Goal: Task Accomplishment & Management: Complete application form

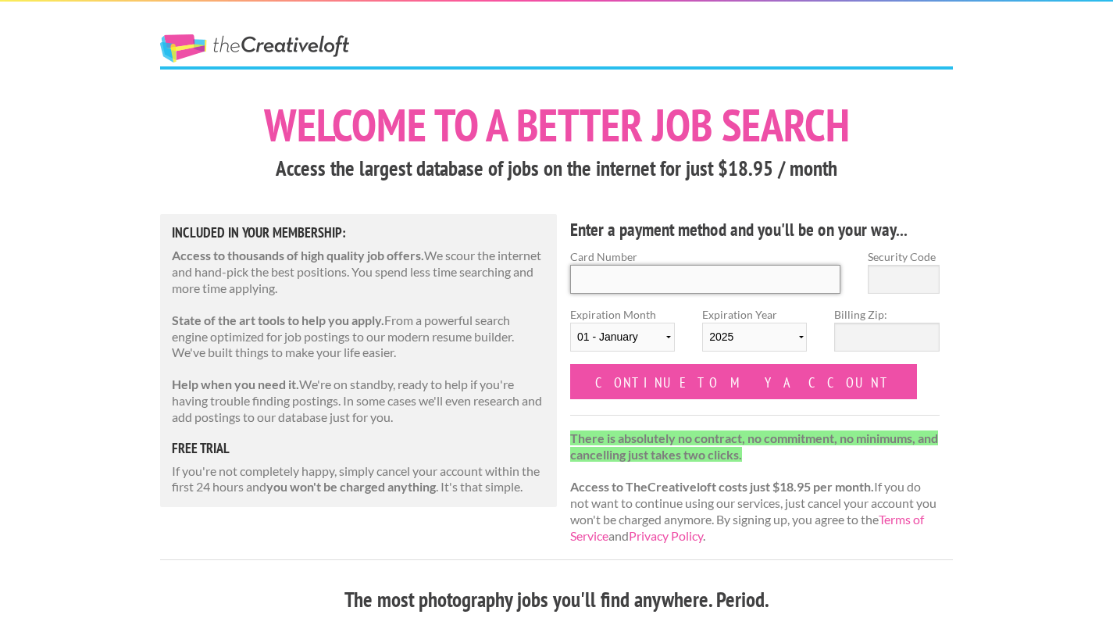
click at [644, 277] on input "Card Number" at bounding box center [705, 279] width 270 height 29
type input "4000 2232 7086 5355"
type input "768"
select select "12"
select select "2028"
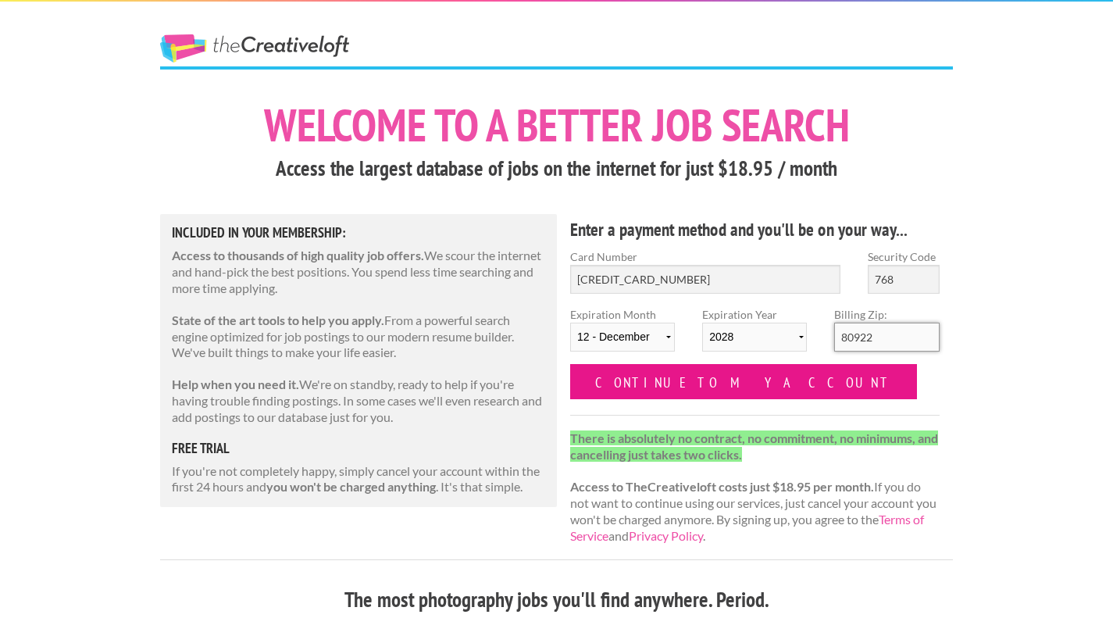
type input "80922"
click at [648, 377] on input "Continue to my account" at bounding box center [743, 381] width 347 height 35
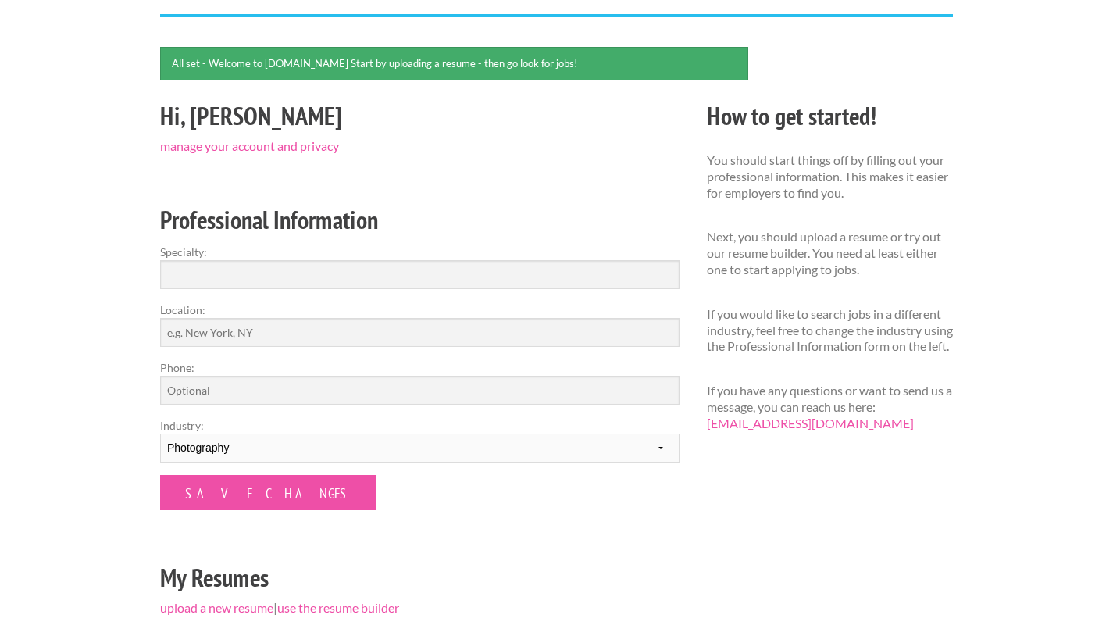
scroll to position [105, 0]
click at [305, 263] on input "Specialty:" at bounding box center [420, 273] width 520 height 29
type input "Operational Photography"
click at [261, 334] on input "Location:" at bounding box center [420, 331] width 520 height 29
type input "Huntsville AL"
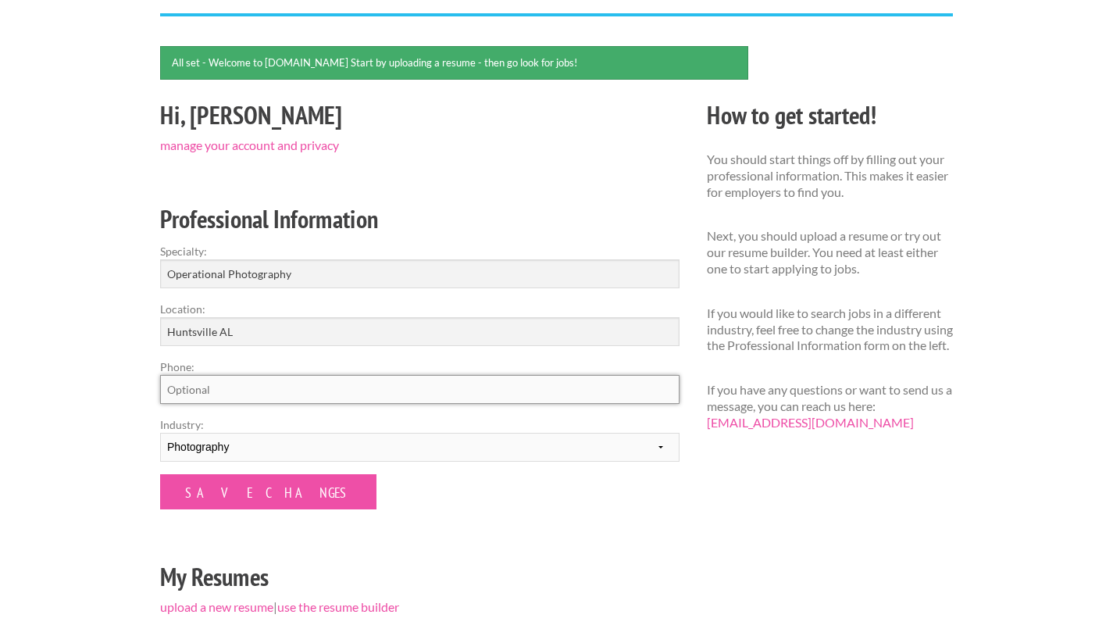
click at [210, 394] on input "Phone:" at bounding box center [420, 389] width 520 height 29
type input "4438672027"
click at [277, 450] on select "--------- Fashion Interior Design Photography Event Planning Entertainment Musi…" at bounding box center [420, 447] width 520 height 29
click at [160, 433] on select "--------- Fashion Interior Design Photography Event Planning Entertainment Musi…" at bounding box center [420, 447] width 520 height 29
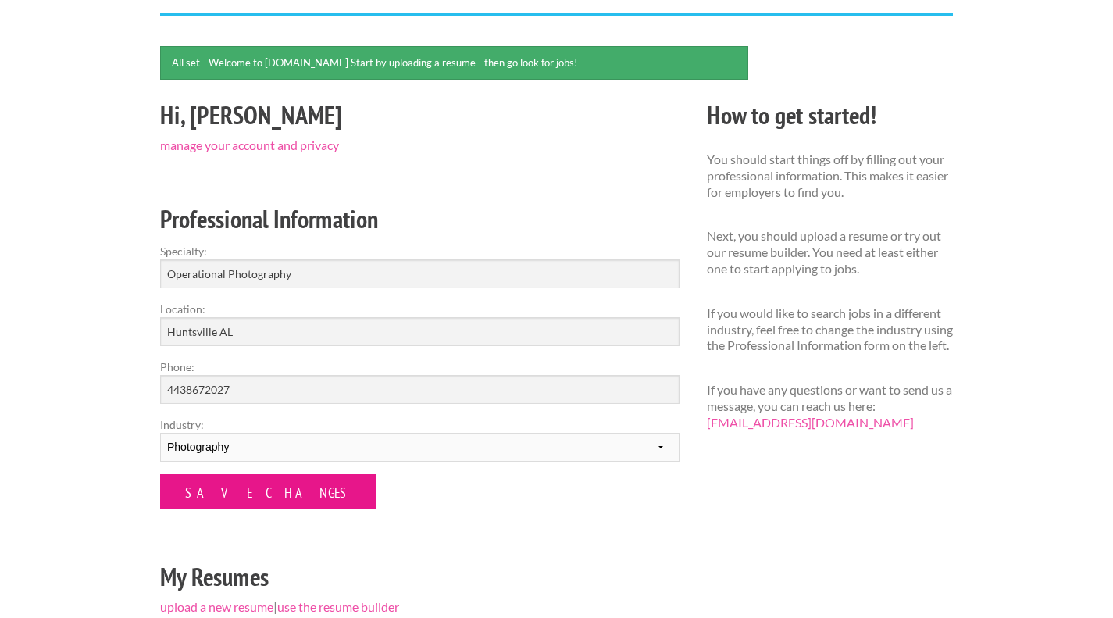
click at [249, 487] on input "Save Changes" at bounding box center [268, 491] width 216 height 35
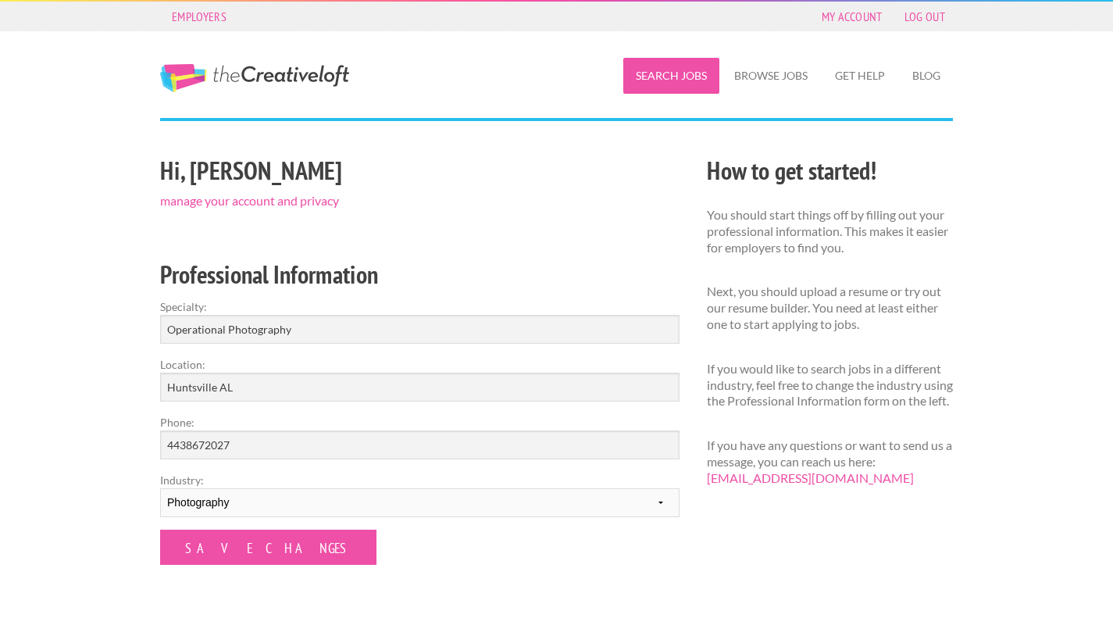
click at [675, 77] on link "Search Jobs" at bounding box center [671, 76] width 96 height 36
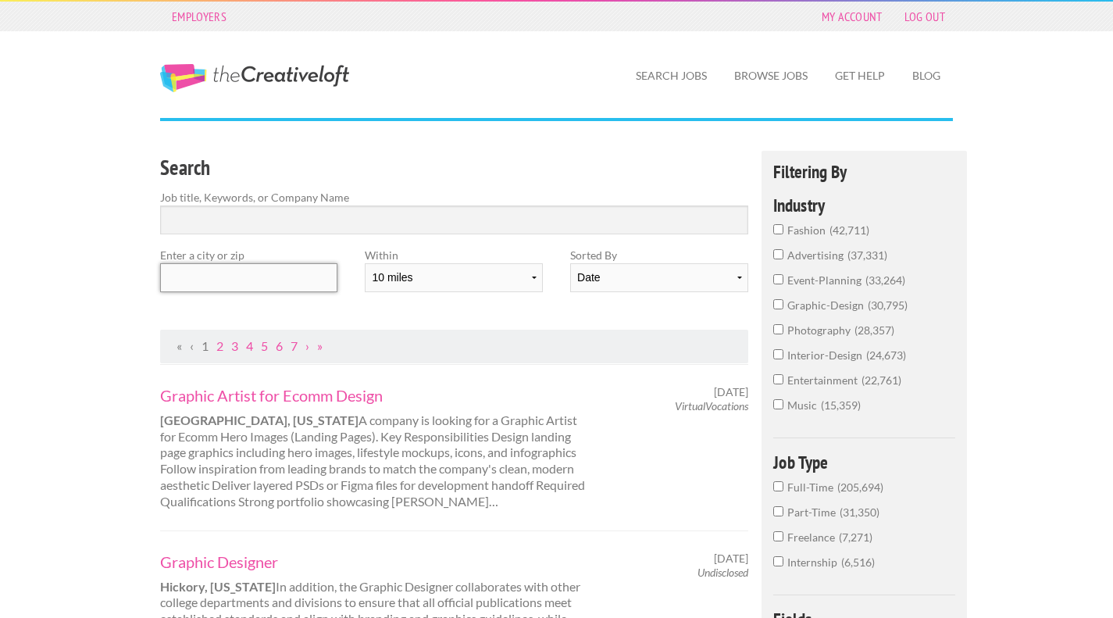
click at [263, 287] on input "text" at bounding box center [248, 277] width 177 height 29
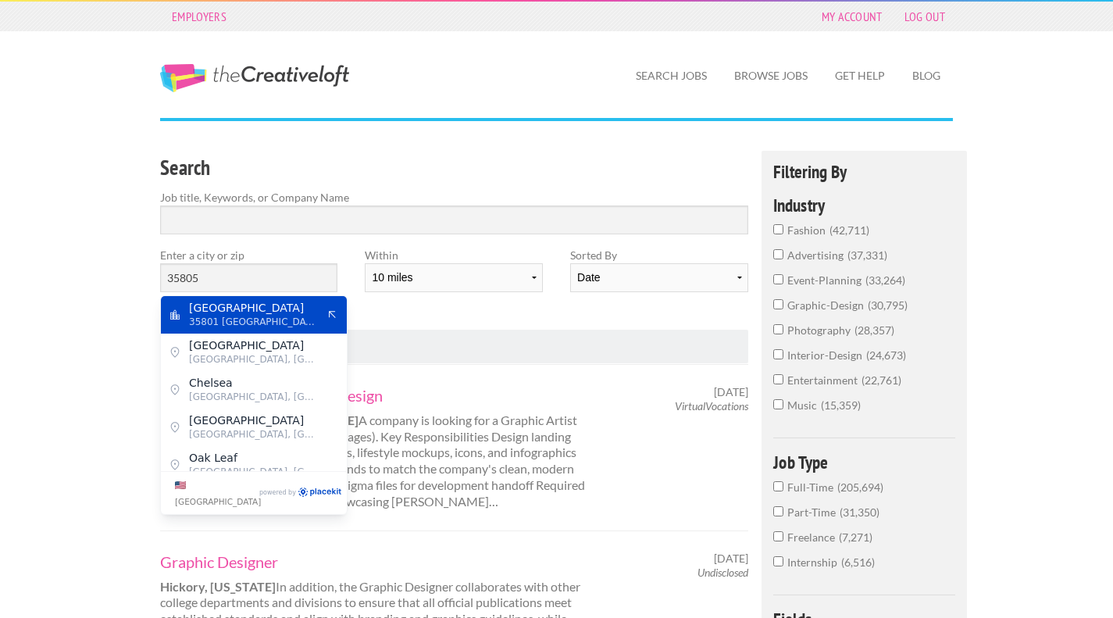
click at [238, 313] on span "Huntsville" at bounding box center [253, 308] width 128 height 14
type input "Huntsville"
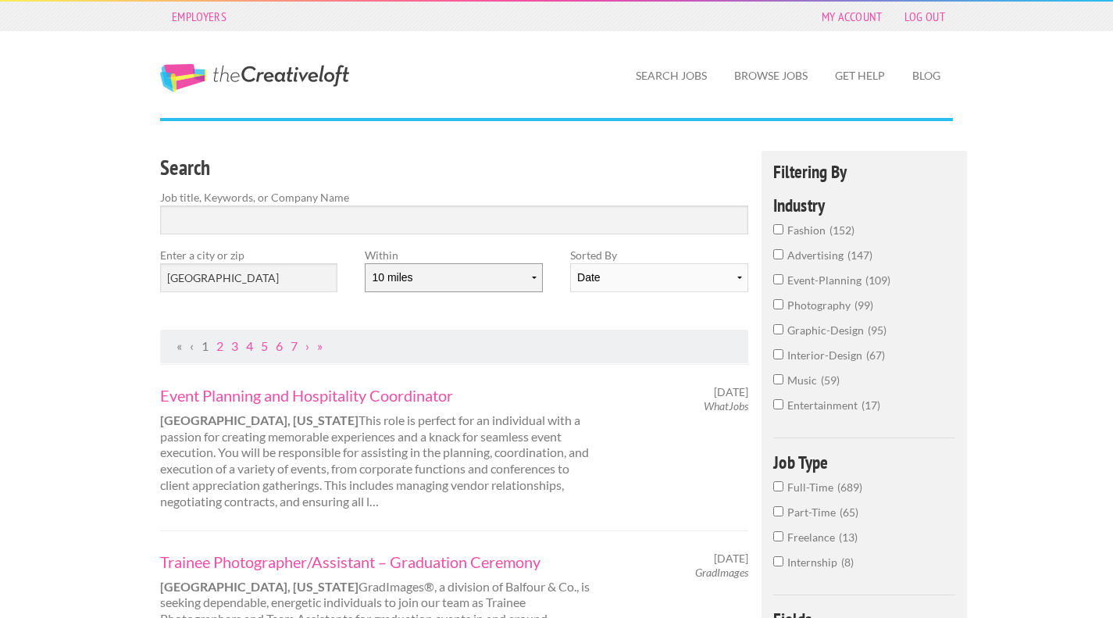
click at [520, 286] on select "10 miles 20 miles 50 miles 100 miles 200 miles 300 miles 400 miles 500 miles" at bounding box center [453, 277] width 177 height 29
select select "50"
click at [365, 263] on select "10 miles 20 miles 50 miles 100 miles 200 miles 300 miles 400 miles 500 miles" at bounding box center [453, 277] width 177 height 29
click at [571, 313] on div "Search Job title, Keywords, or Company Name Enter a city or zip Huntsville With…" at bounding box center [455, 240] width 616 height 179
click at [619, 279] on select "Date Relevance" at bounding box center [658, 277] width 177 height 29
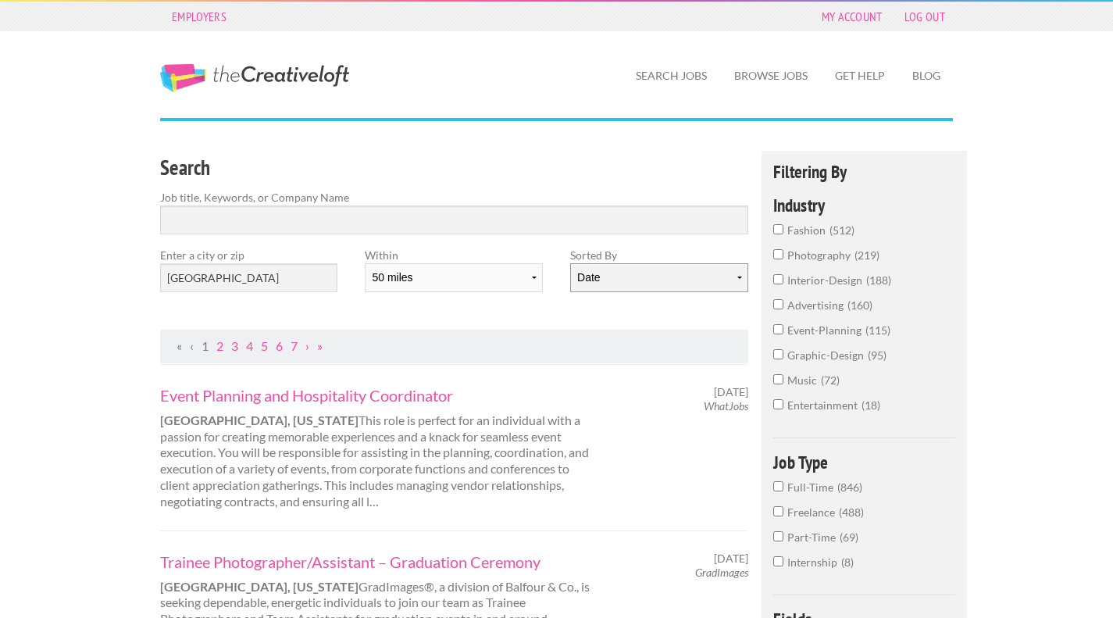
select select "jobs"
click at [570, 263] on select "Date Relevance" at bounding box center [658, 277] width 177 height 29
click at [627, 307] on div "Search Job title, Keywords, or Company Name Enter a city or zip Huntsville With…" at bounding box center [455, 240] width 616 height 179
click at [273, 221] on input "Search" at bounding box center [454, 219] width 588 height 29
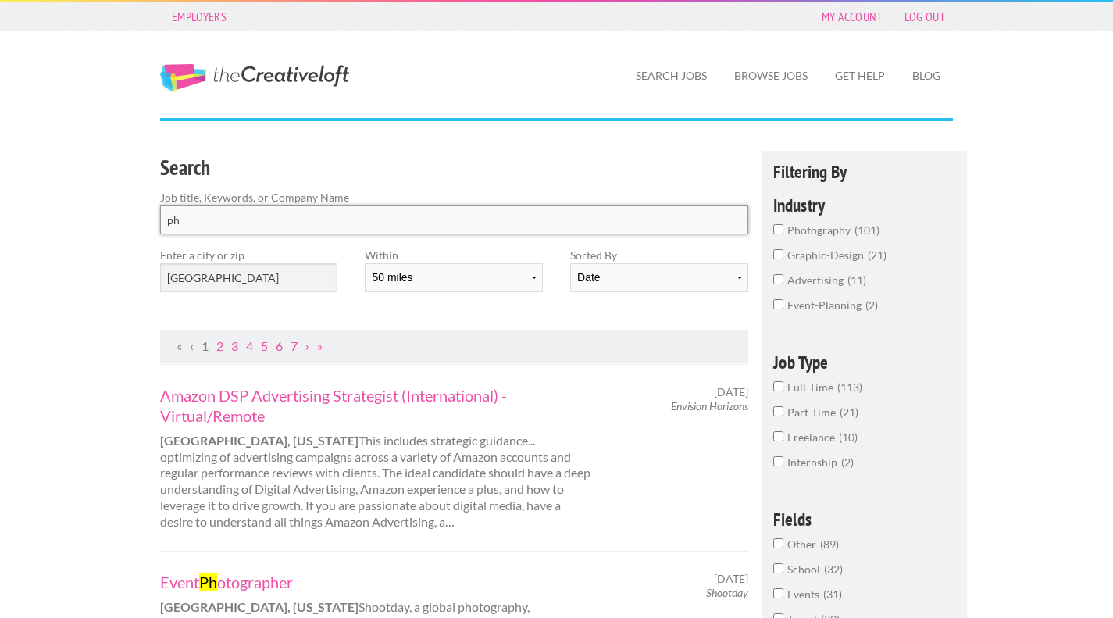
type input "p"
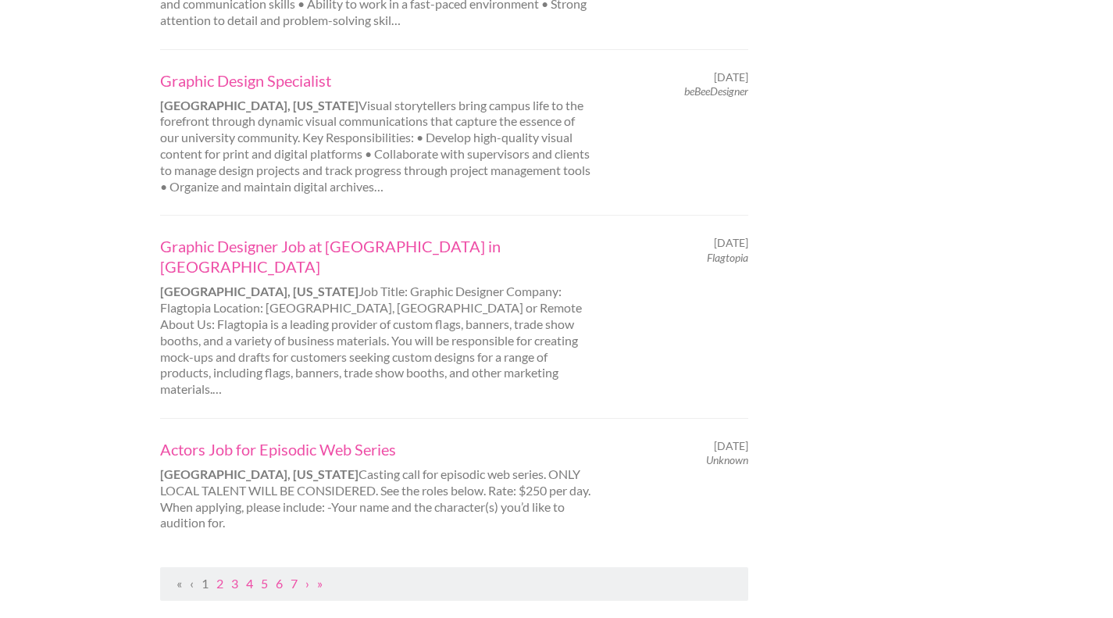
scroll to position [1489, 0]
click at [221, 573] on link "2" at bounding box center [219, 580] width 7 height 15
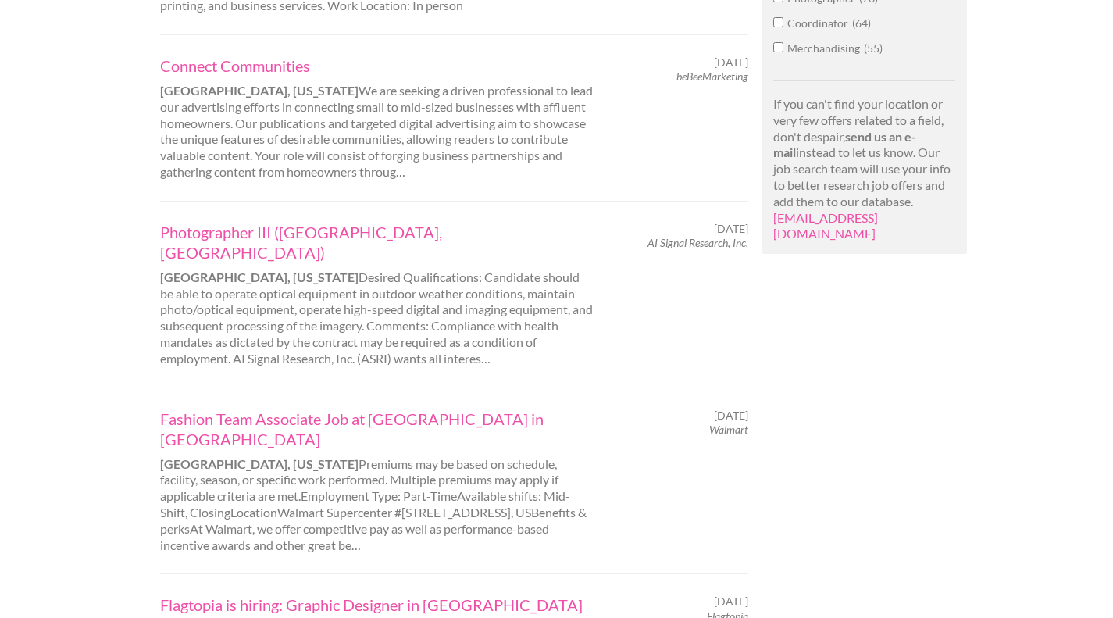
scroll to position [1131, 0]
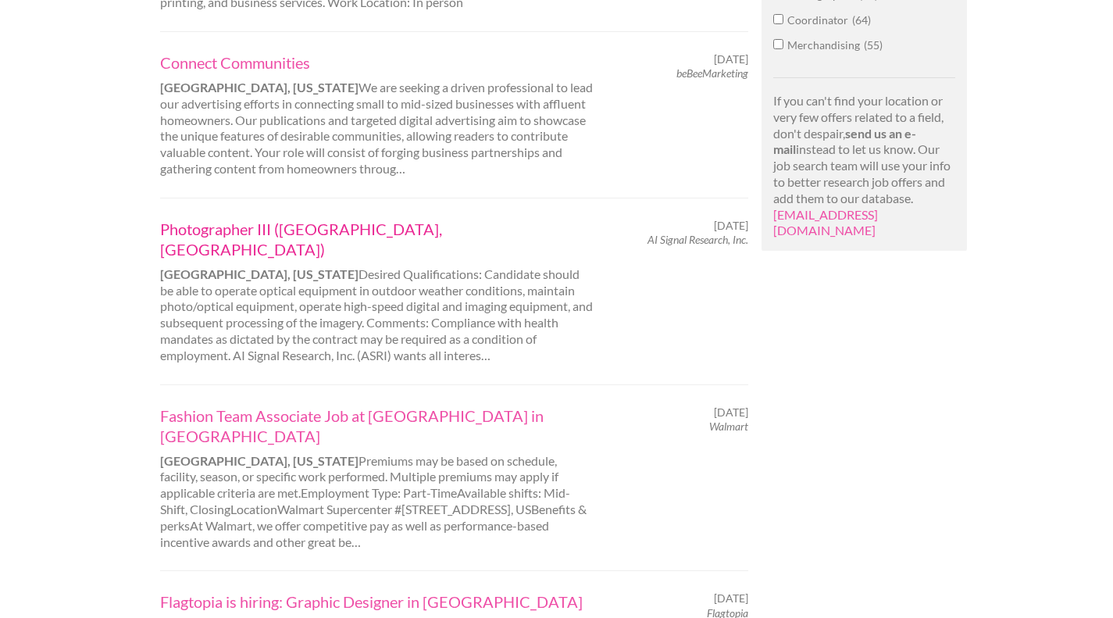
click at [276, 225] on link "Photographer III (Huntsville, AL)" at bounding box center [377, 239] width 434 height 41
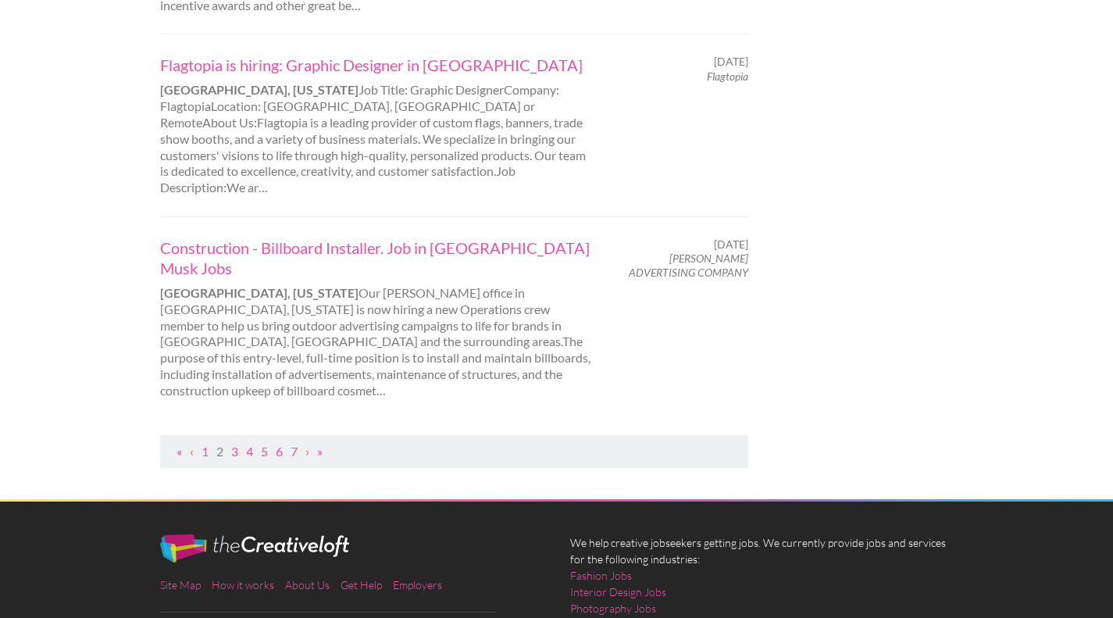
scroll to position [1669, 0]
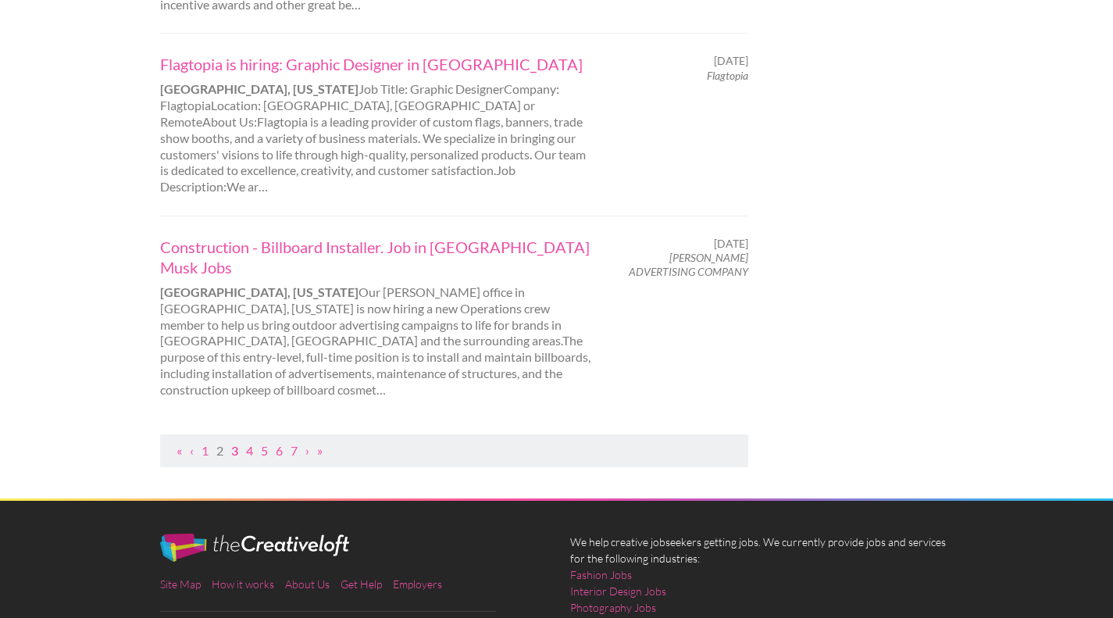
click at [234, 443] on link "3" at bounding box center [234, 450] width 7 height 15
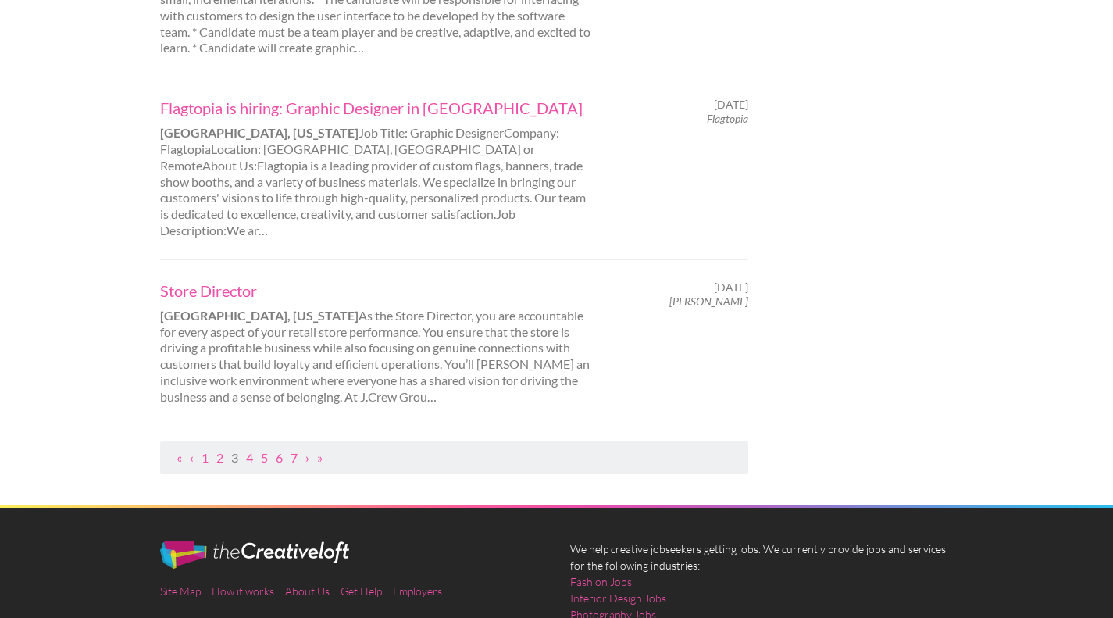
scroll to position [1602, 0]
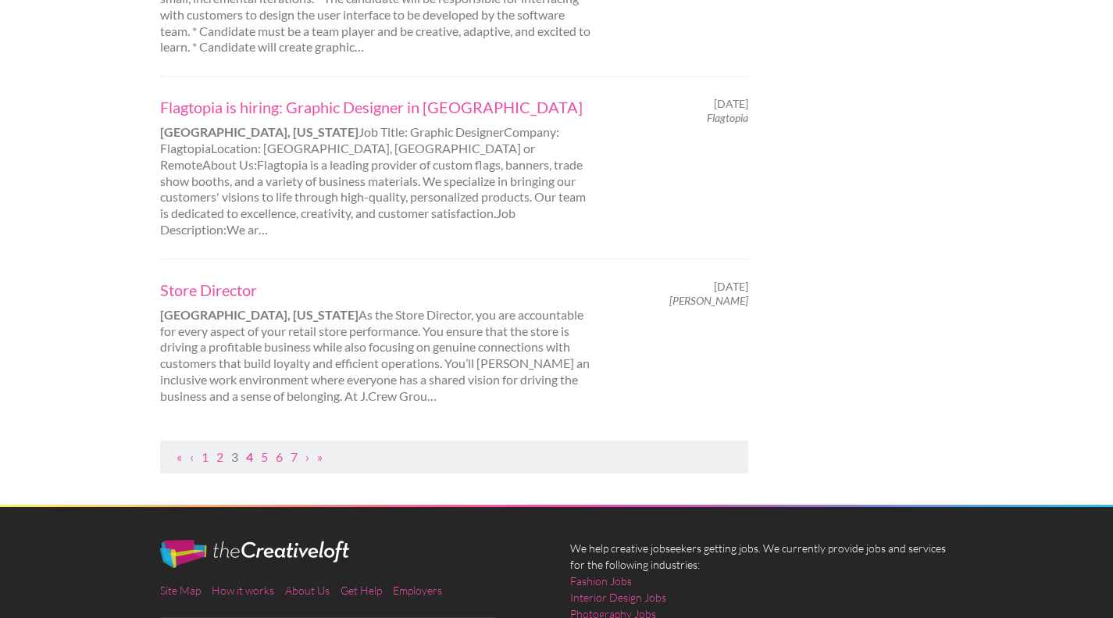
click at [250, 449] on link "4" at bounding box center [249, 456] width 7 height 15
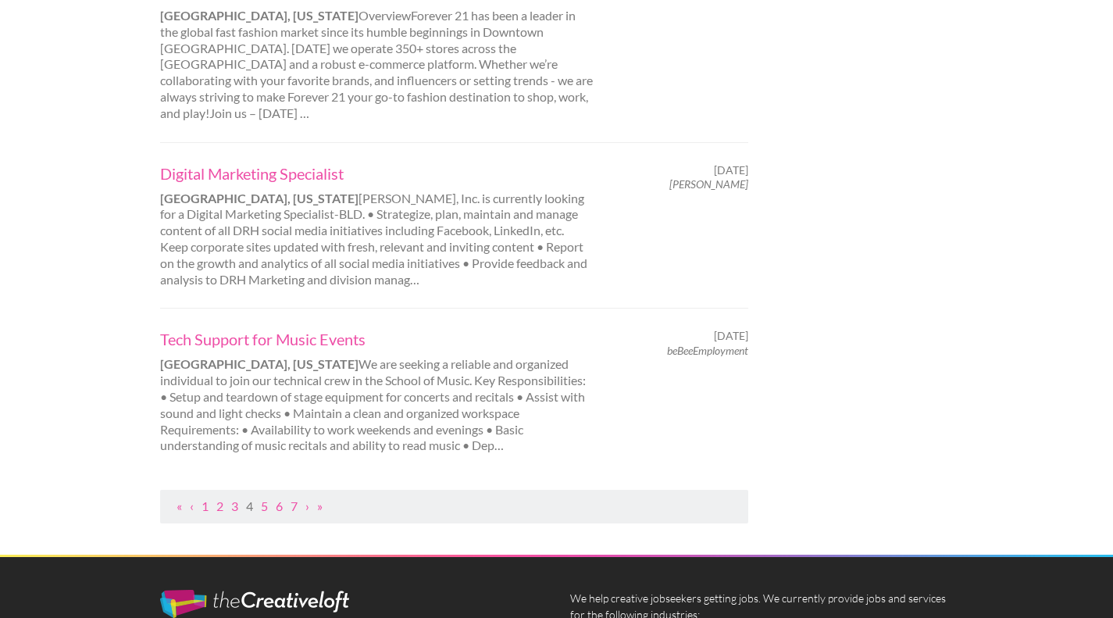
scroll to position [1626, 0]
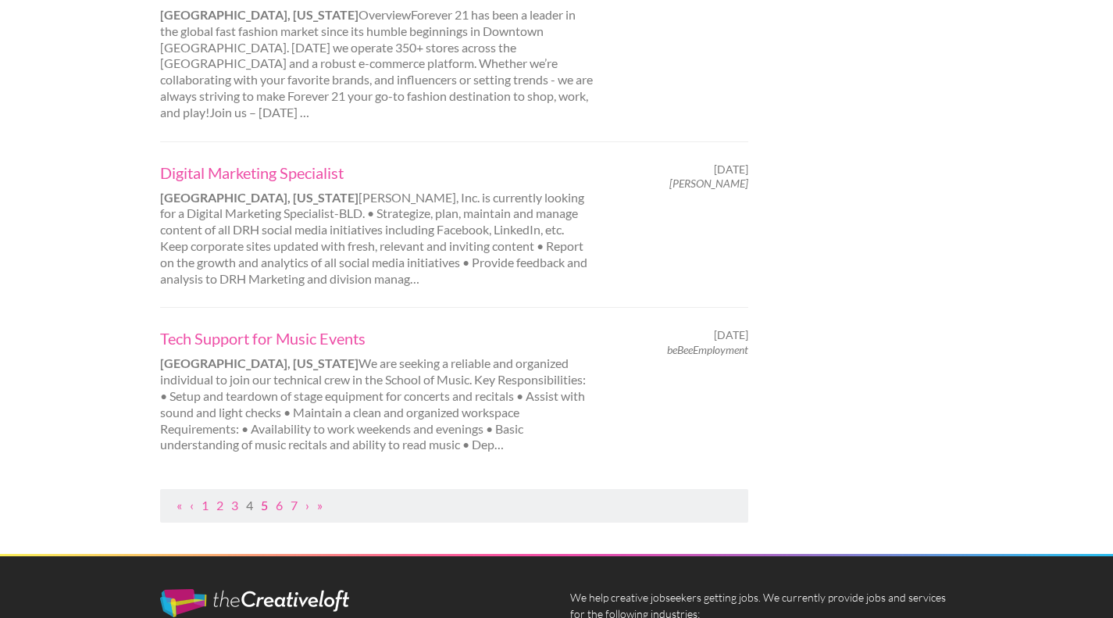
click at [266, 498] on link "5" at bounding box center [264, 505] width 7 height 15
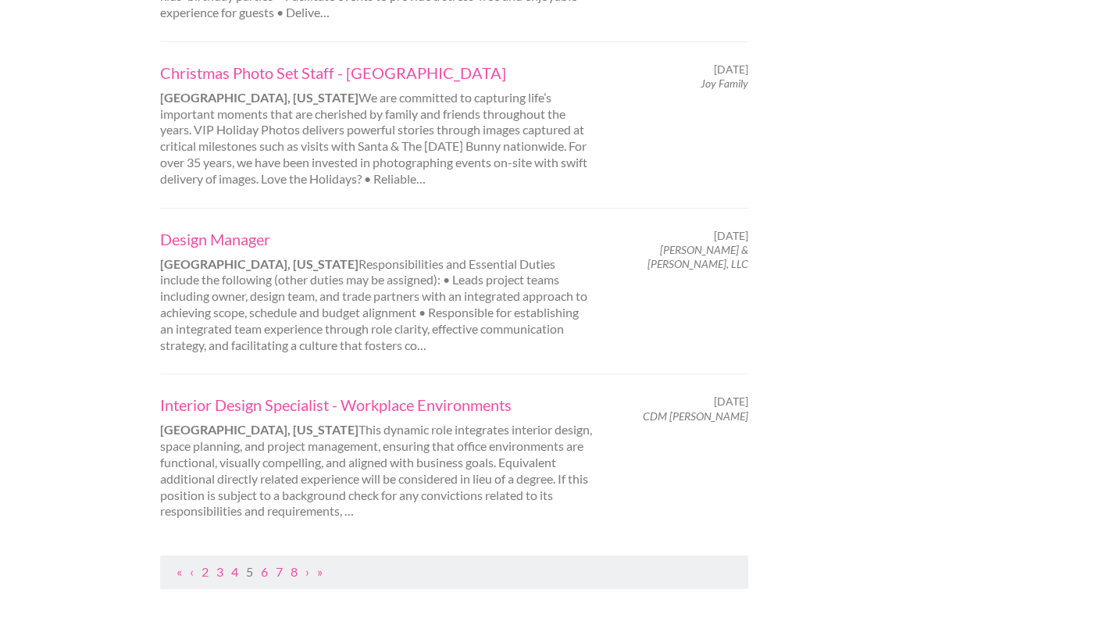
scroll to position [1439, 0]
click at [264, 570] on link "6" at bounding box center [264, 570] width 7 height 15
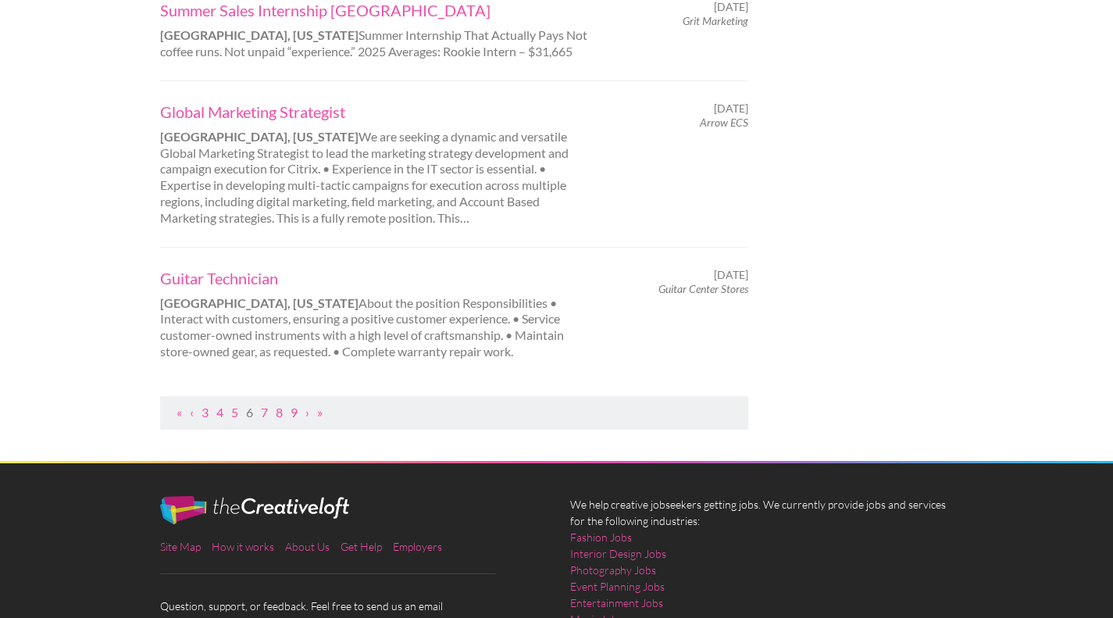
scroll to position [1573, 0]
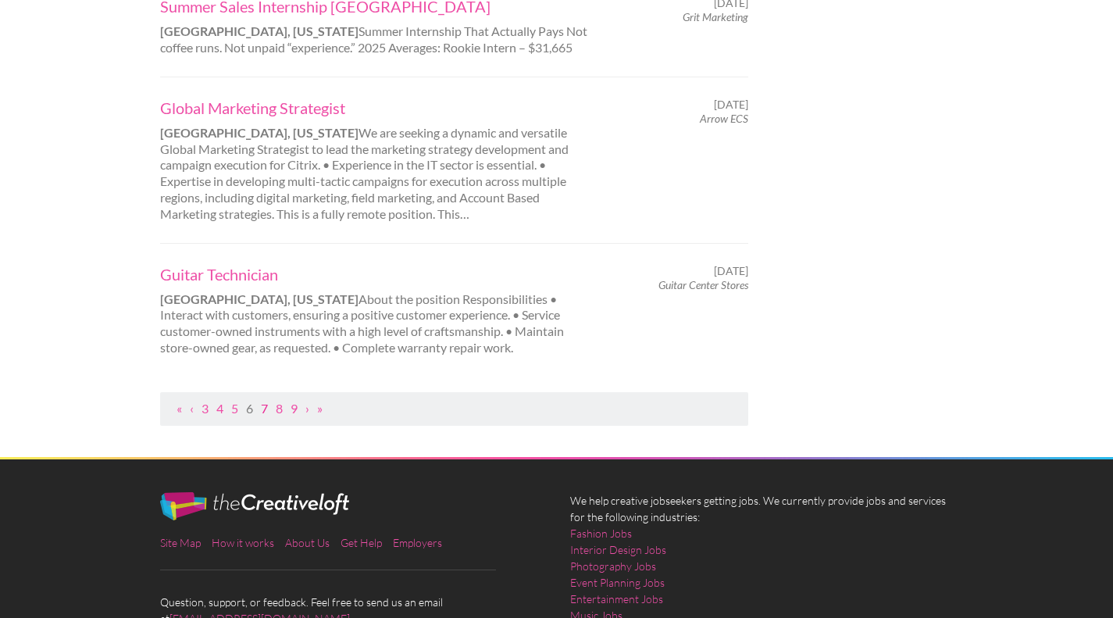
click at [266, 410] on link "7" at bounding box center [264, 408] width 7 height 15
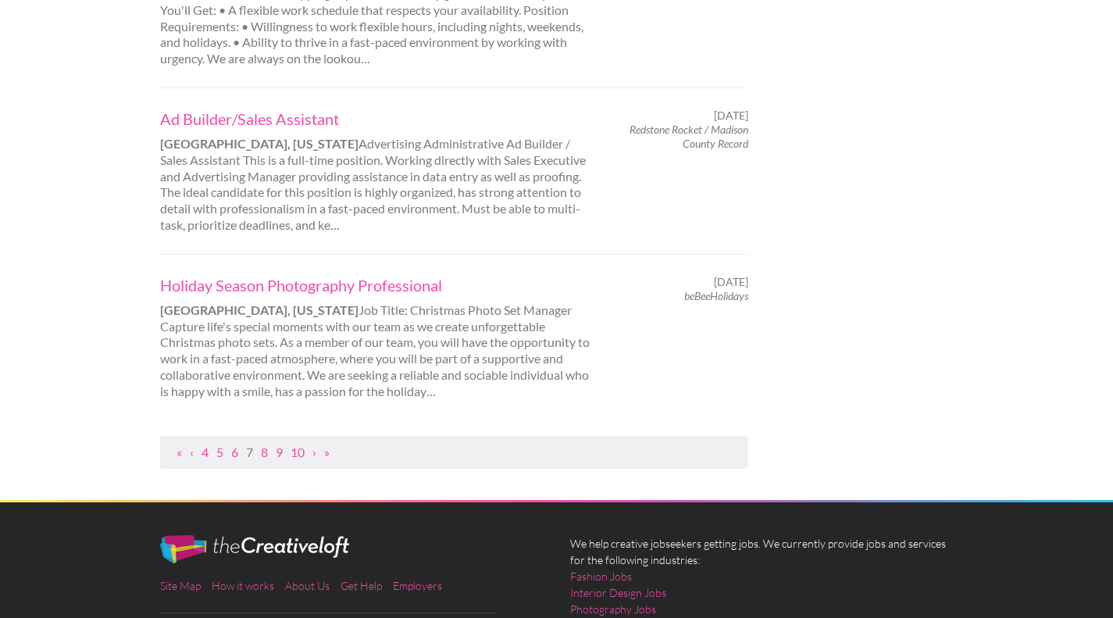
scroll to position [1609, 0]
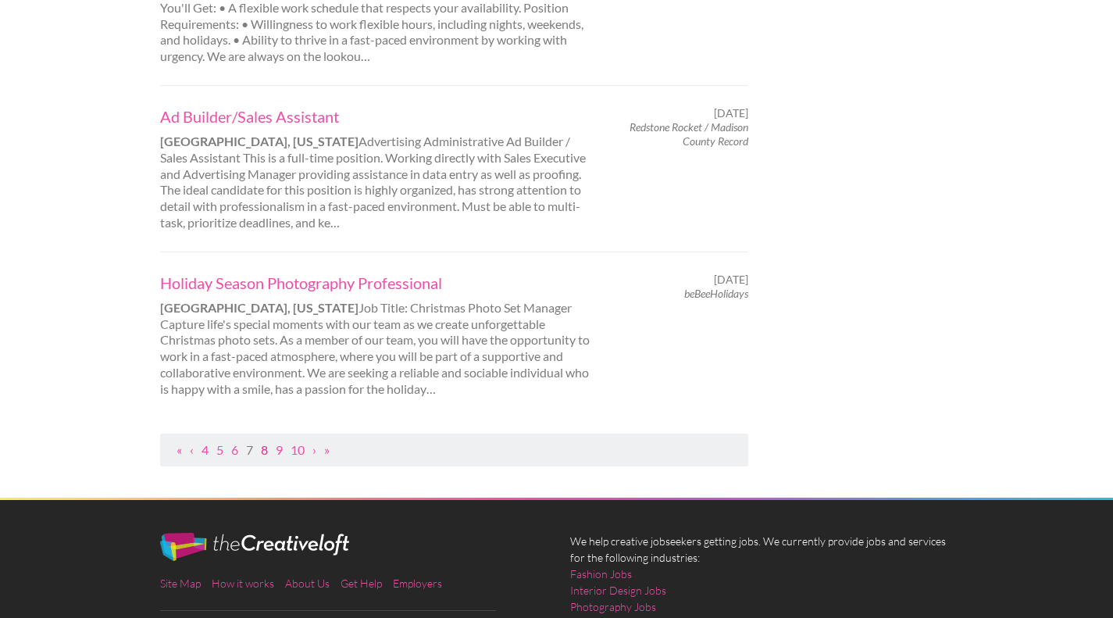
click at [264, 448] on link "8" at bounding box center [264, 449] width 7 height 15
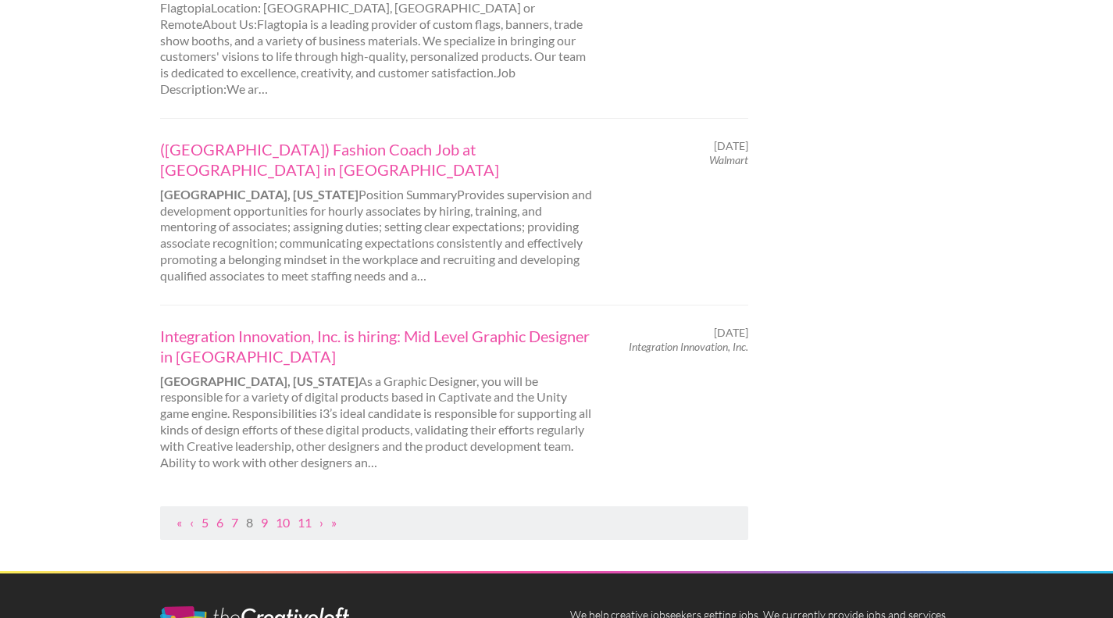
scroll to position [1637, 0]
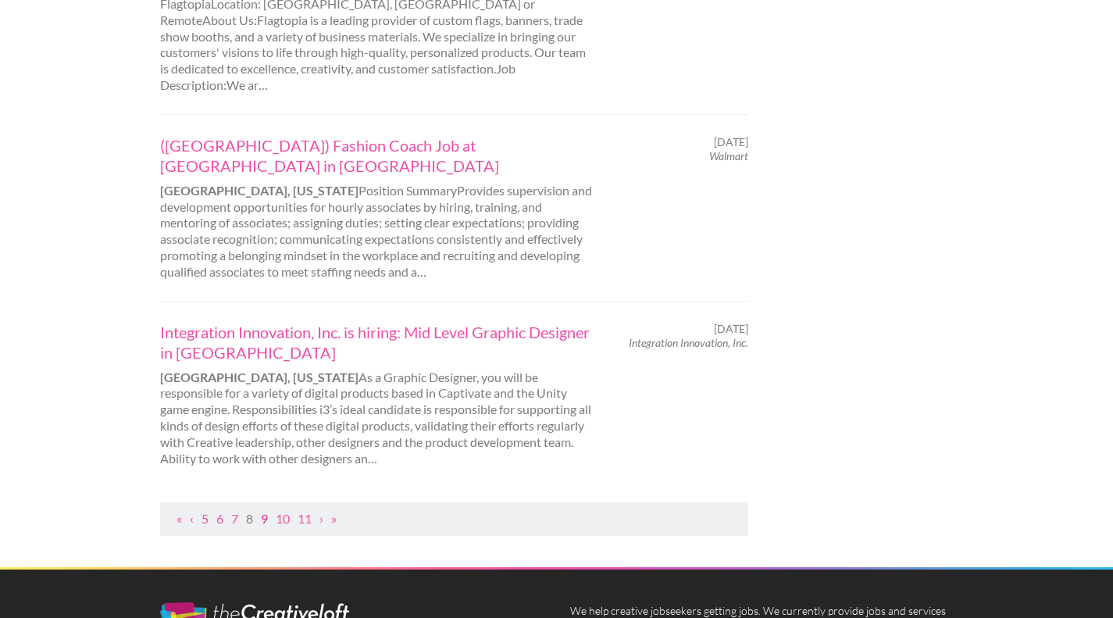
click at [263, 511] on link "9" at bounding box center [264, 518] width 7 height 15
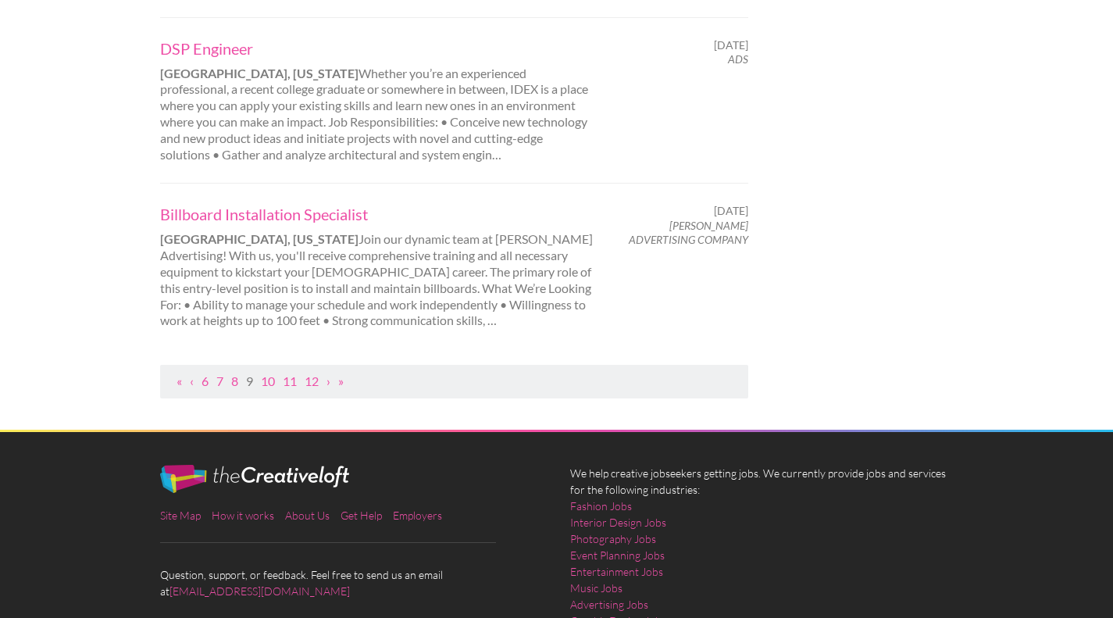
scroll to position [1774, 0]
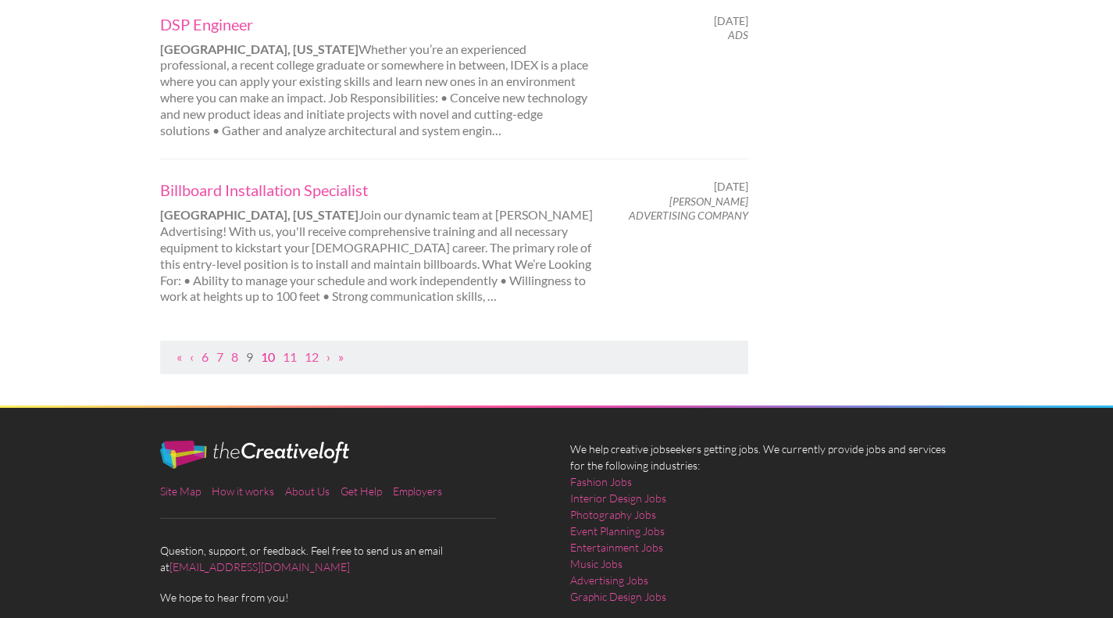
click at [272, 349] on link "10" at bounding box center [268, 356] width 14 height 15
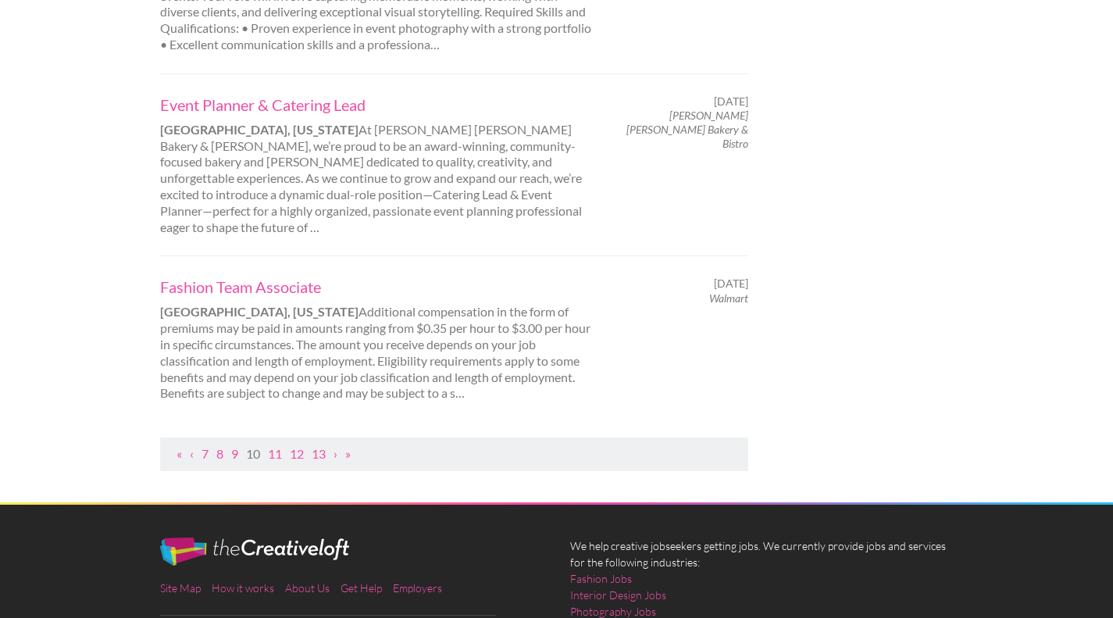
scroll to position [1660, 0]
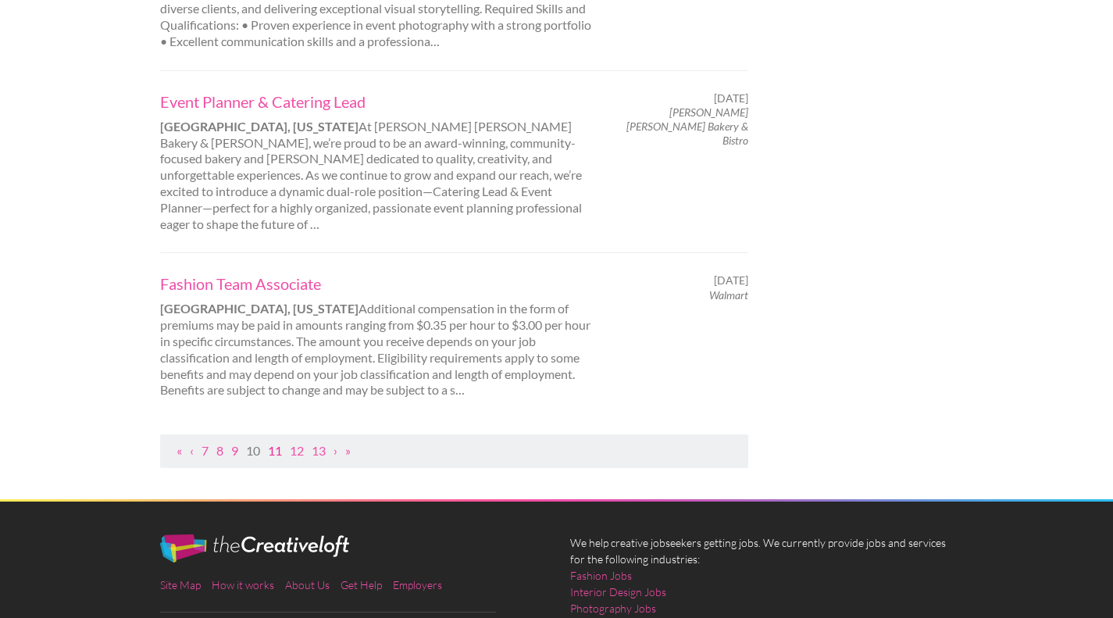
click at [280, 443] on link "11" at bounding box center [275, 450] width 14 height 15
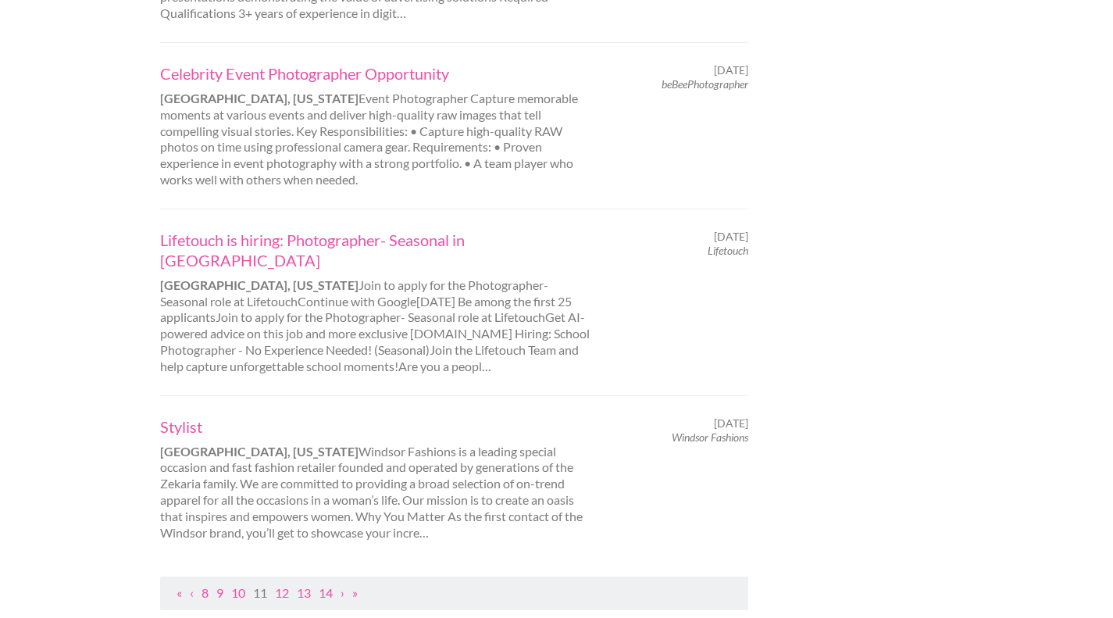
scroll to position [1502, 0]
click at [282, 584] on link "12" at bounding box center [282, 591] width 14 height 15
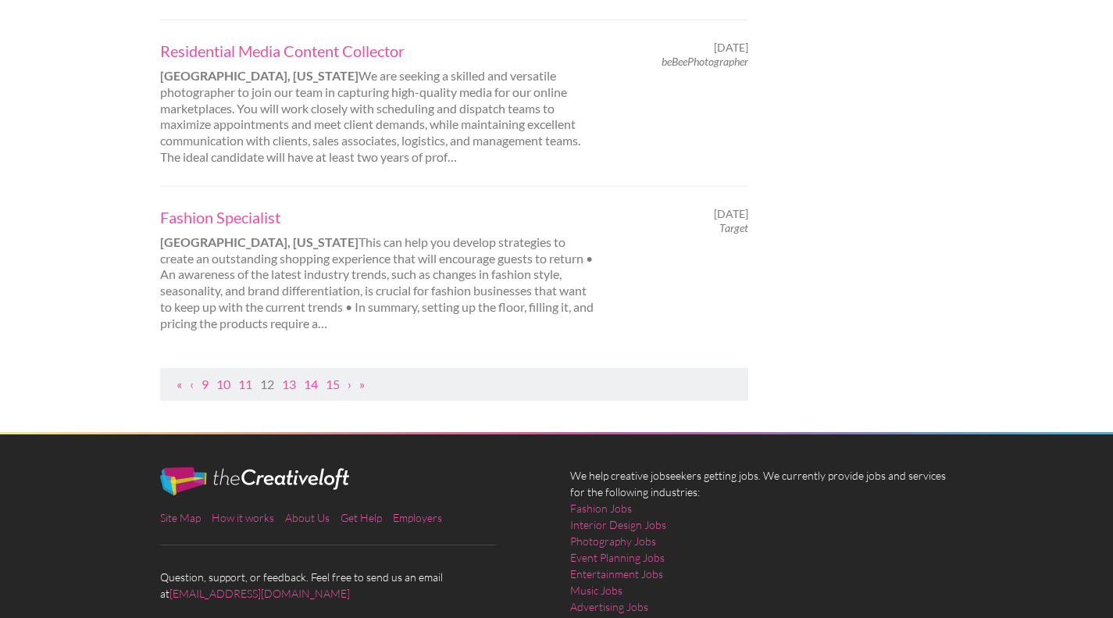
scroll to position [1697, 0]
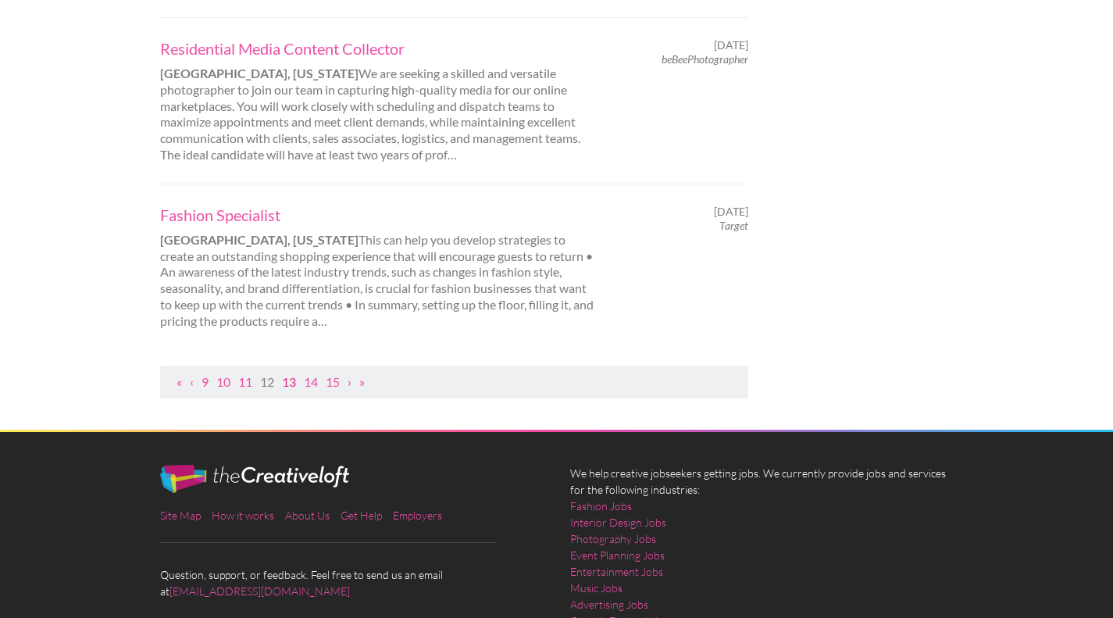
click at [291, 374] on link "13" at bounding box center [289, 381] width 14 height 15
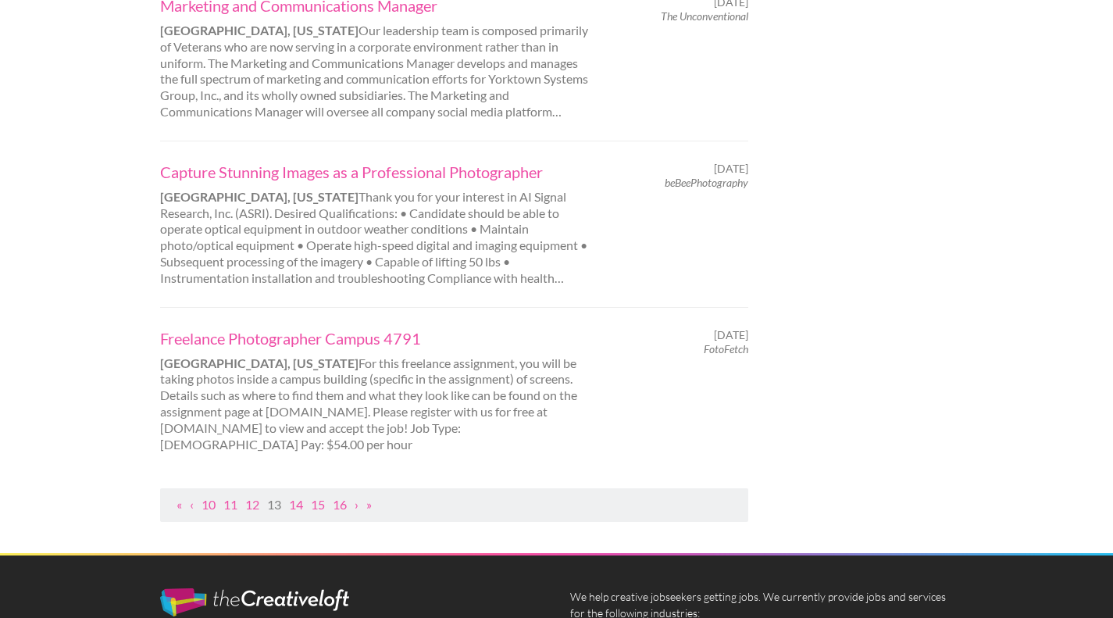
scroll to position [1591, 0]
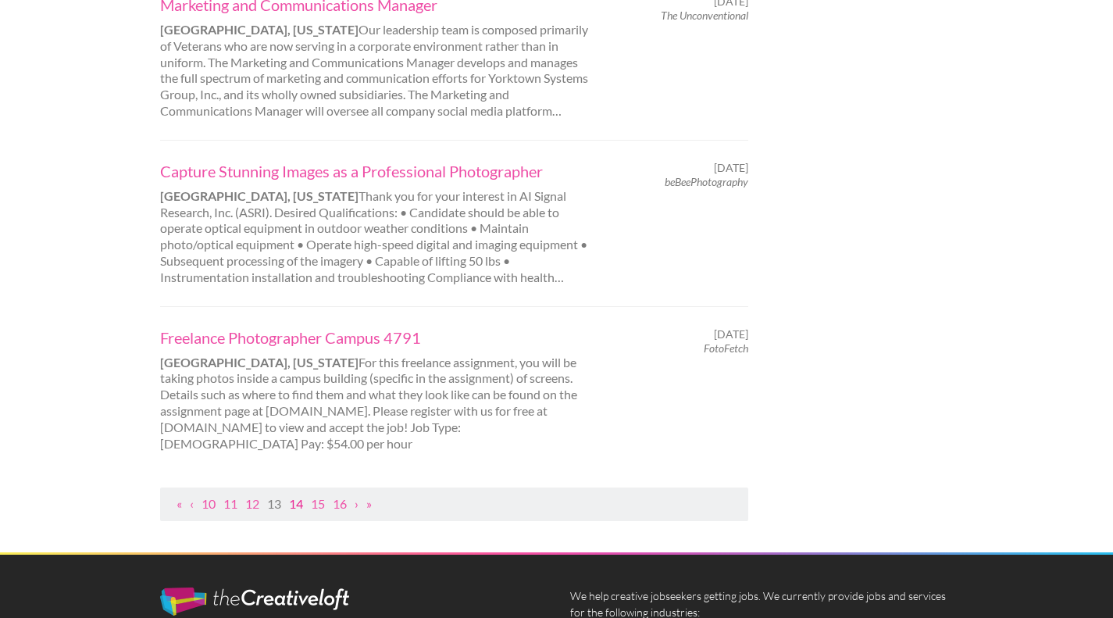
click at [296, 496] on link "14" at bounding box center [296, 503] width 14 height 15
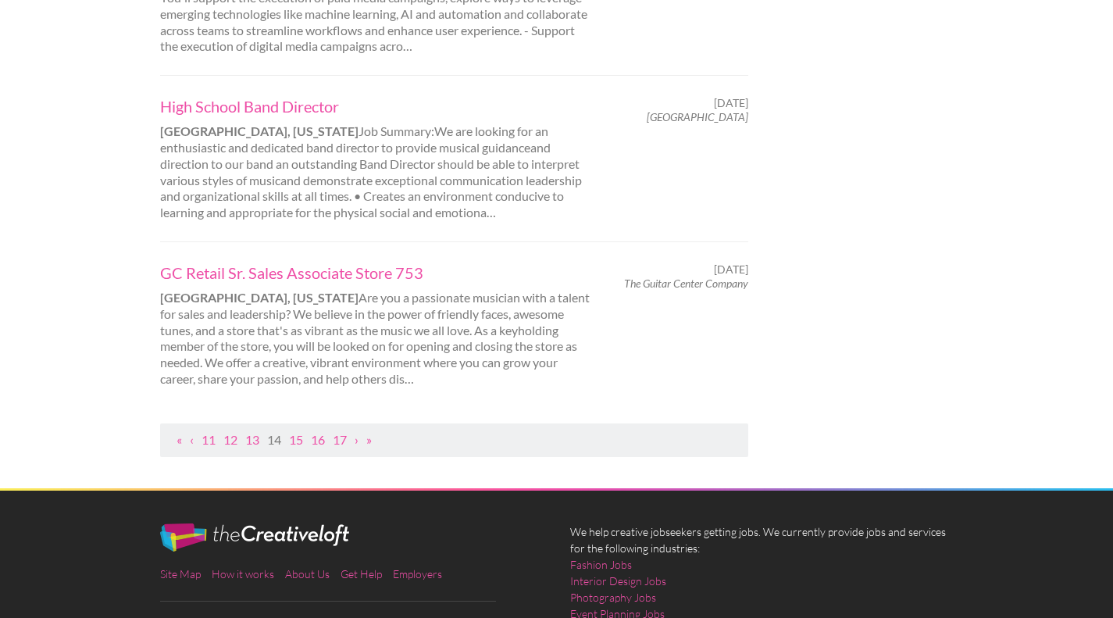
scroll to position [1626, 0]
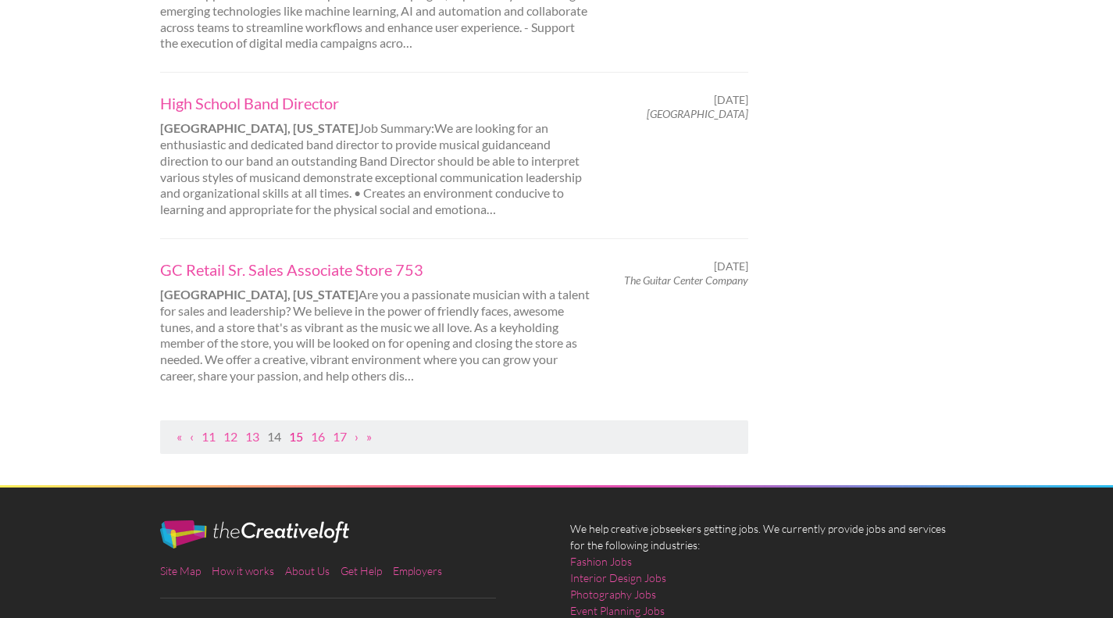
click at [298, 429] on link "15" at bounding box center [296, 436] width 14 height 15
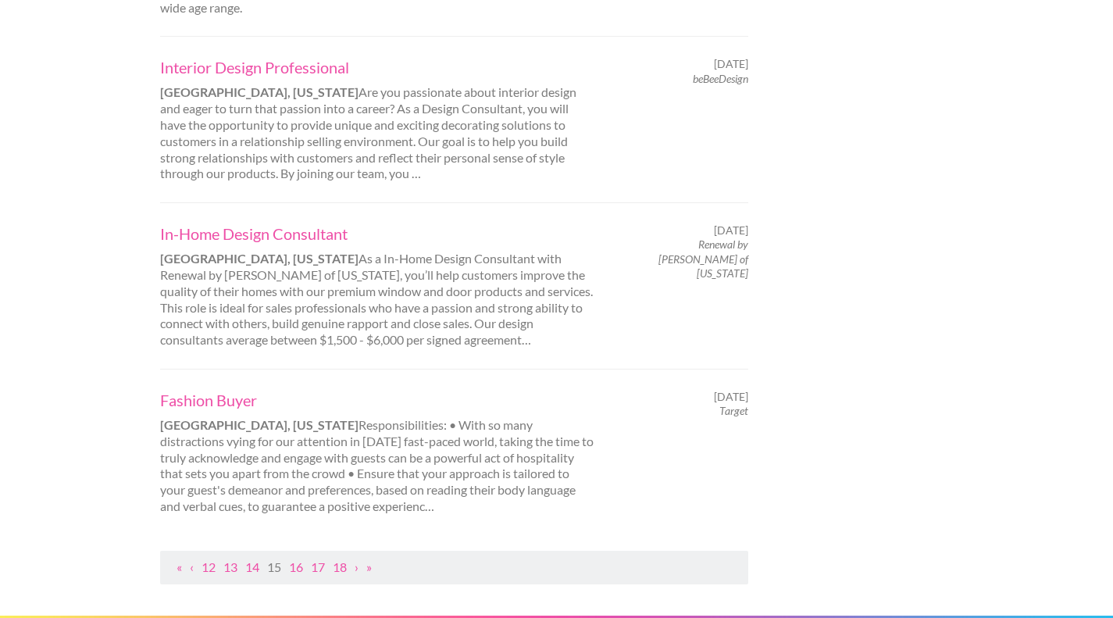
scroll to position [1456, 0]
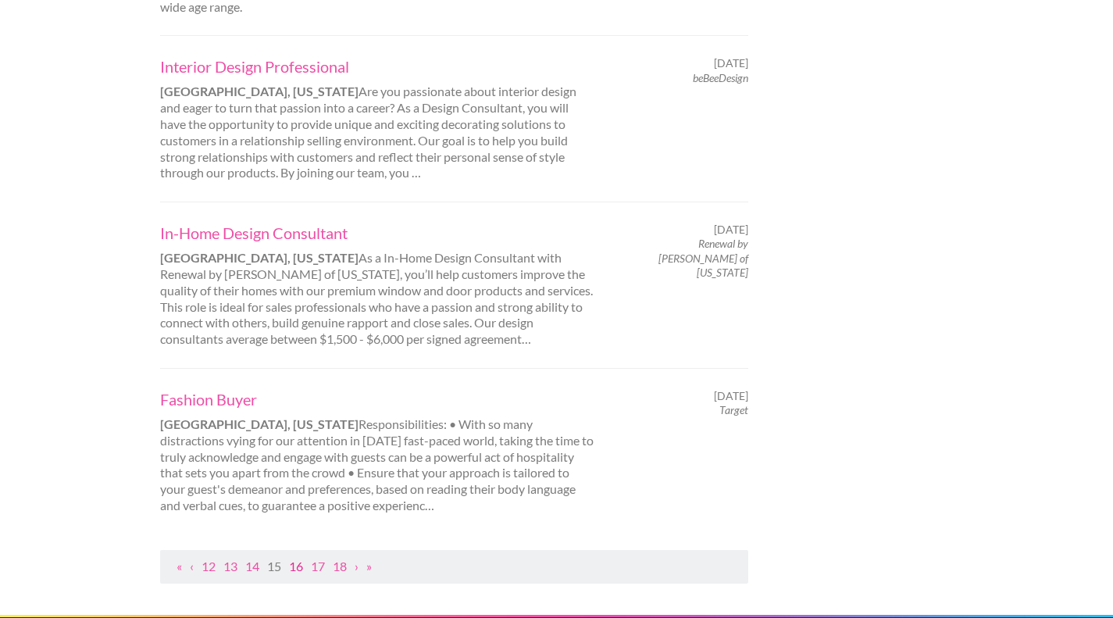
click at [301, 559] on link "16" at bounding box center [296, 566] width 14 height 15
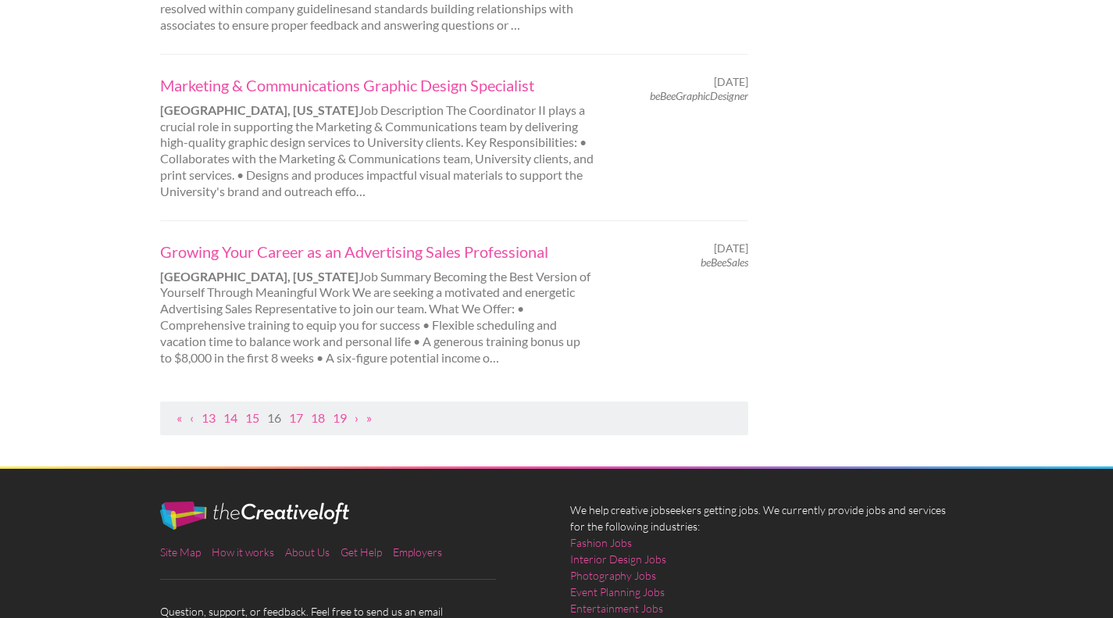
scroll to position [1699, 0]
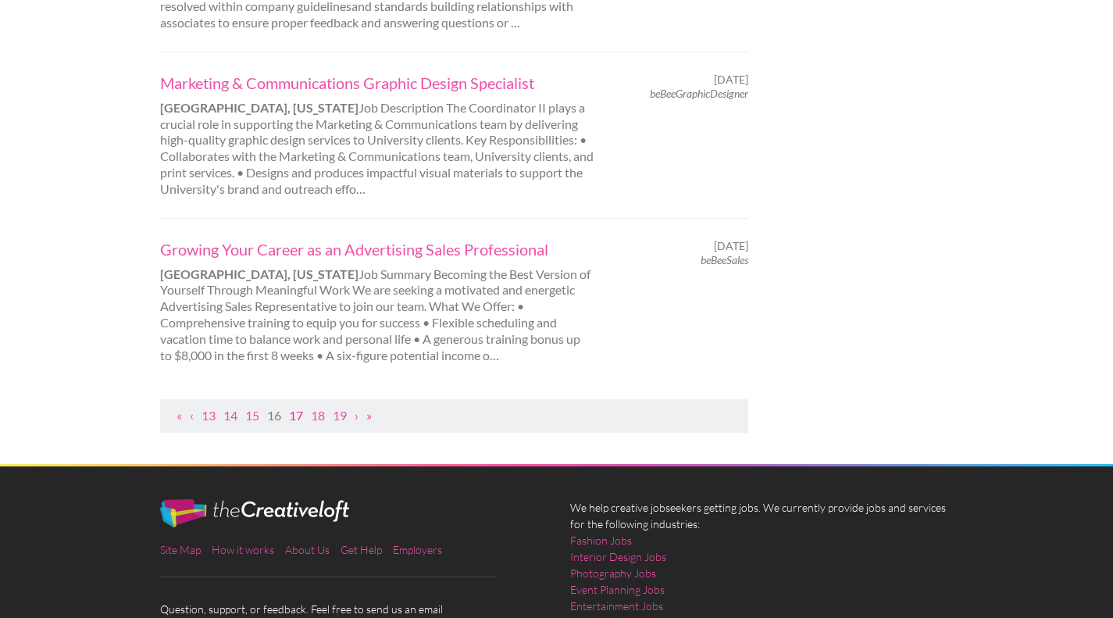
click at [302, 408] on link "17" at bounding box center [296, 415] width 14 height 15
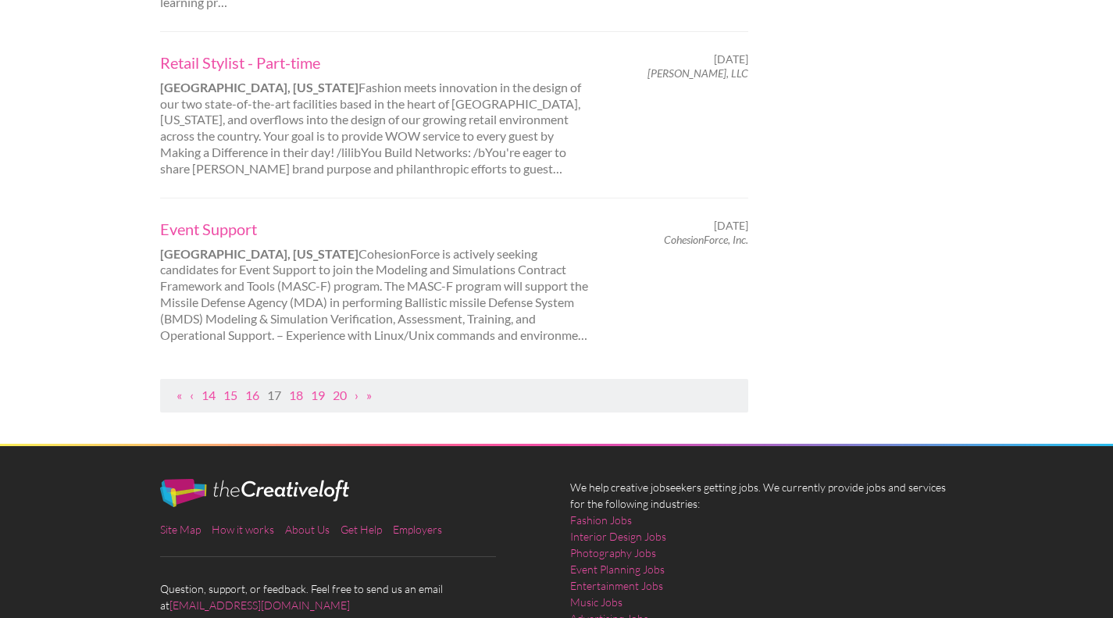
scroll to position [0, 0]
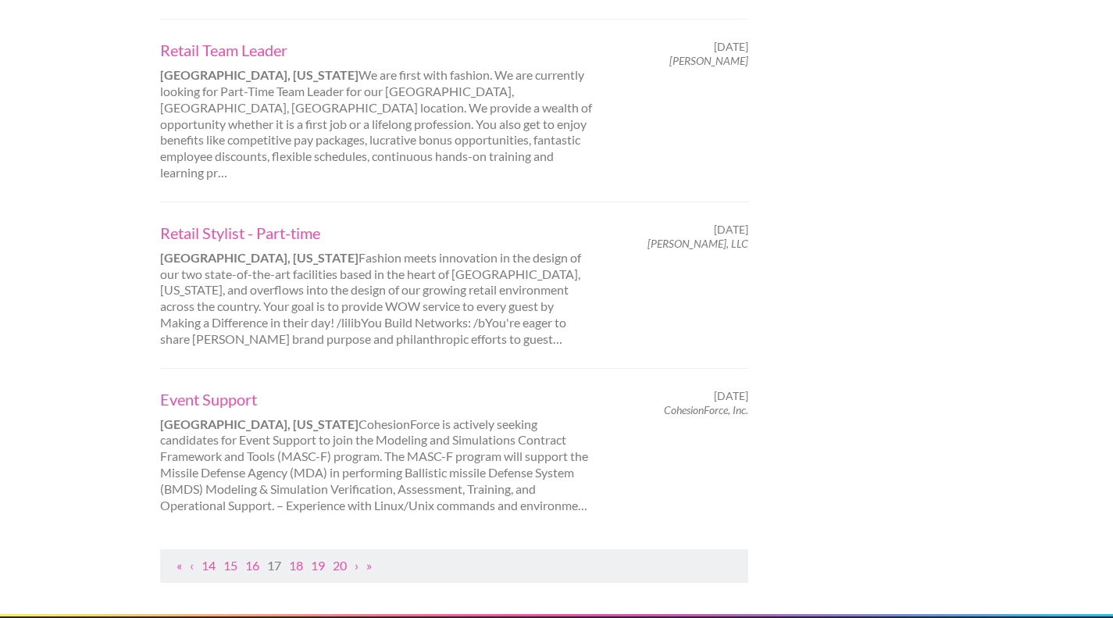
scroll to position [1530, 0]
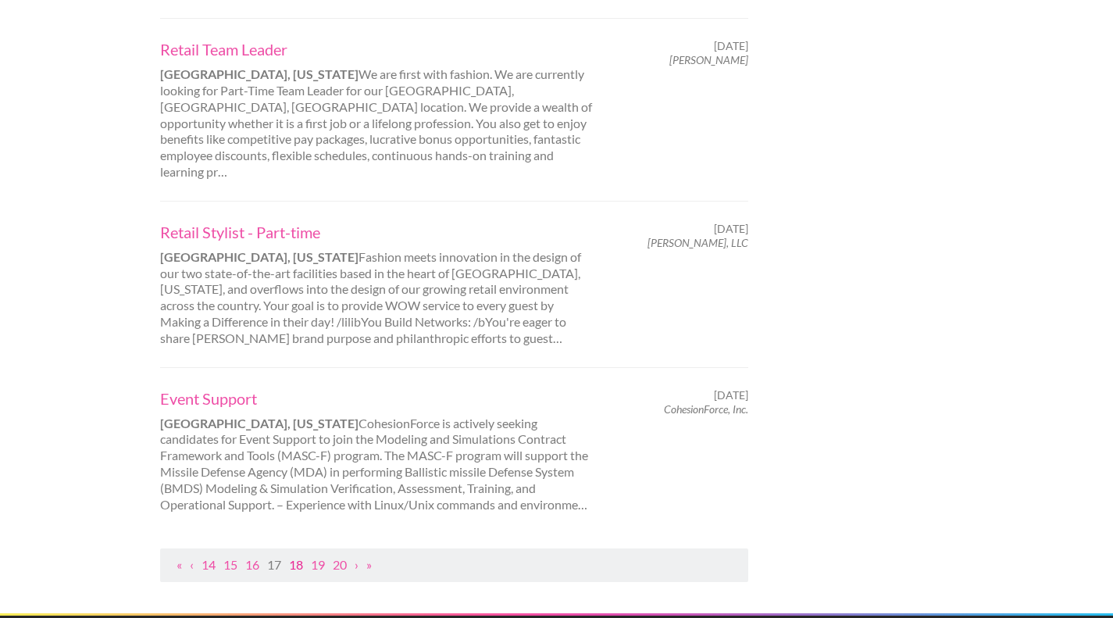
click at [300, 557] on link "18" at bounding box center [296, 564] width 14 height 15
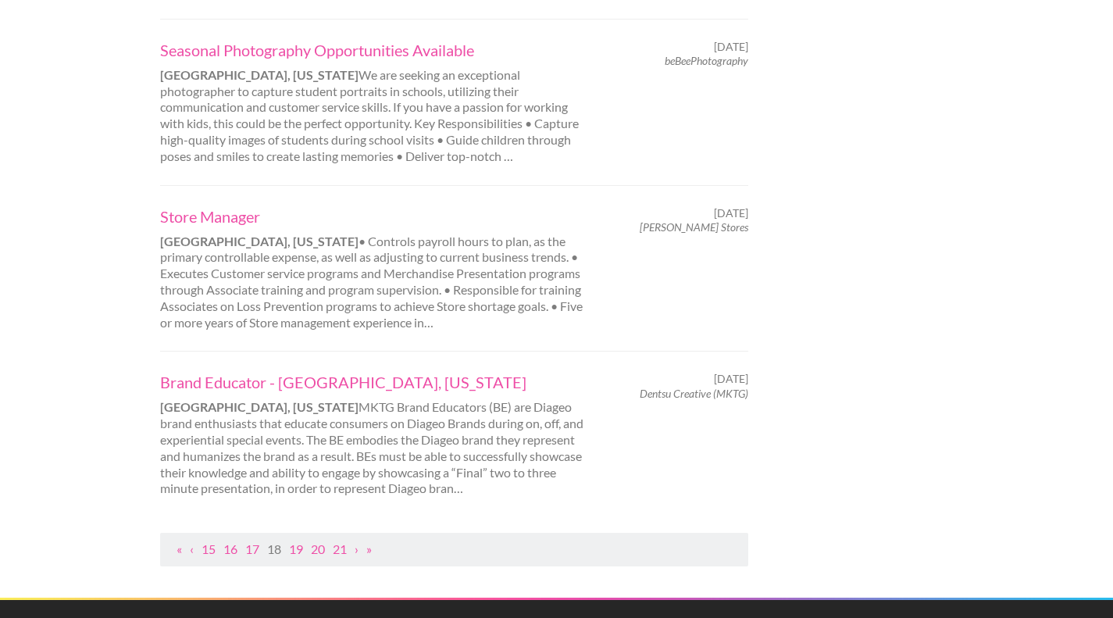
scroll to position [1603, 0]
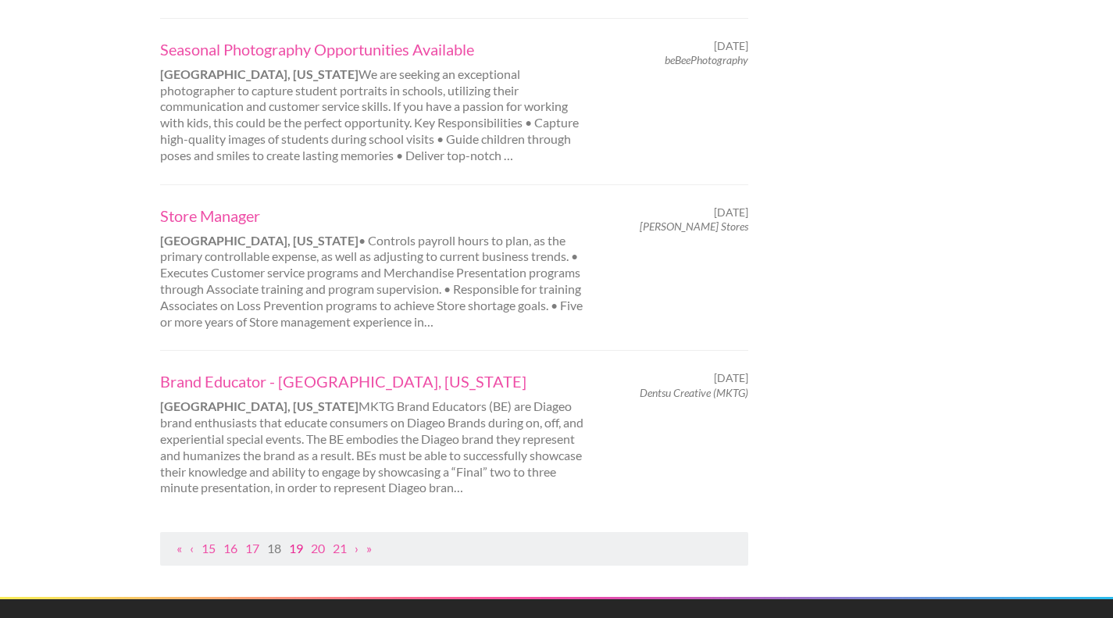
click at [298, 541] on link "19" at bounding box center [296, 548] width 14 height 15
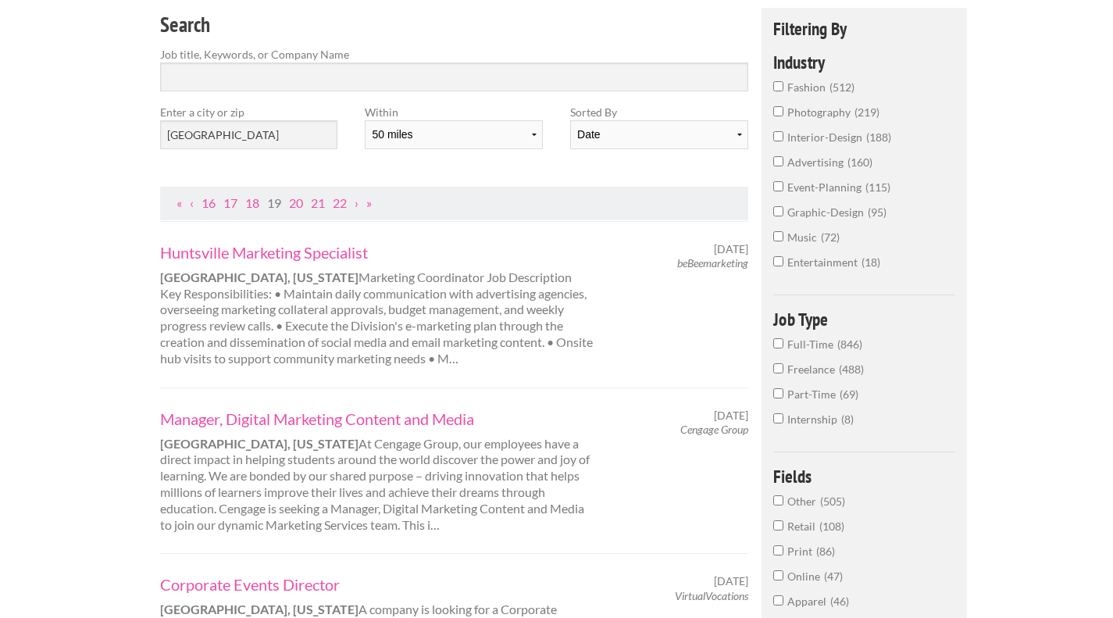
scroll to position [144, 0]
click at [209, 87] on input "Search" at bounding box center [454, 76] width 588 height 29
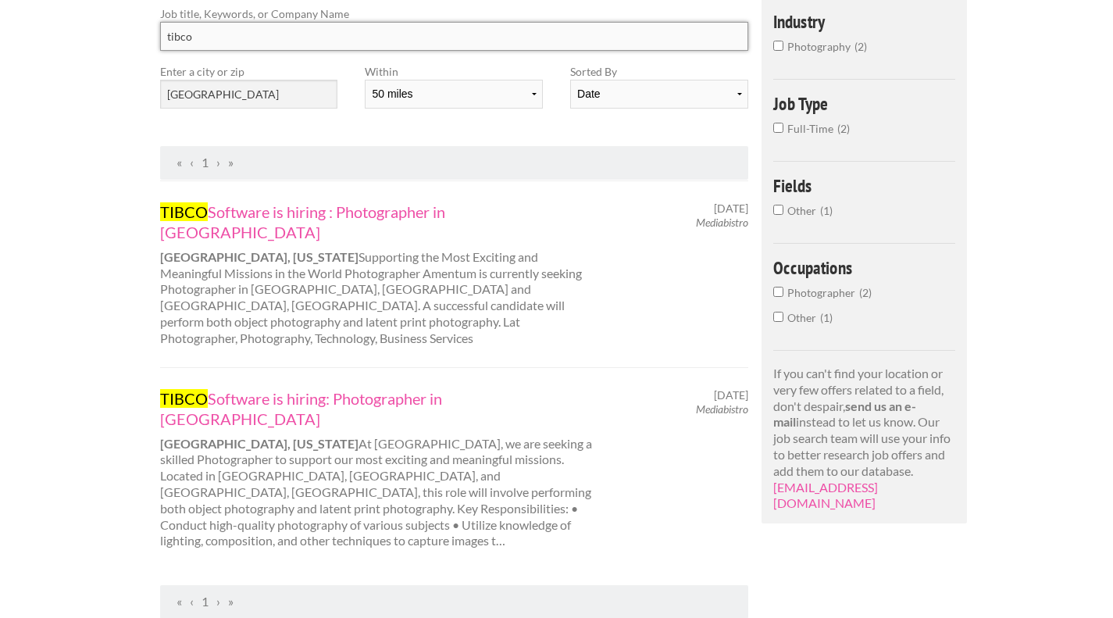
scroll to position [184, 0]
type input "tibco"
click at [370, 207] on link "TIBCO Software is hiring : Photographer in Huntsville" at bounding box center [377, 221] width 434 height 41
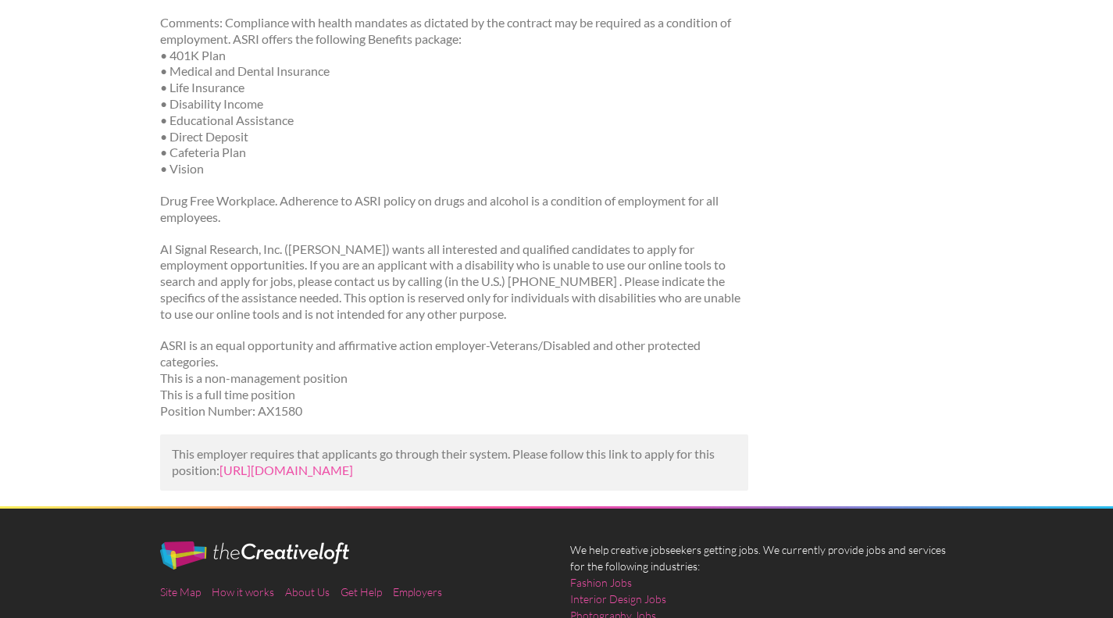
scroll to position [594, 0]
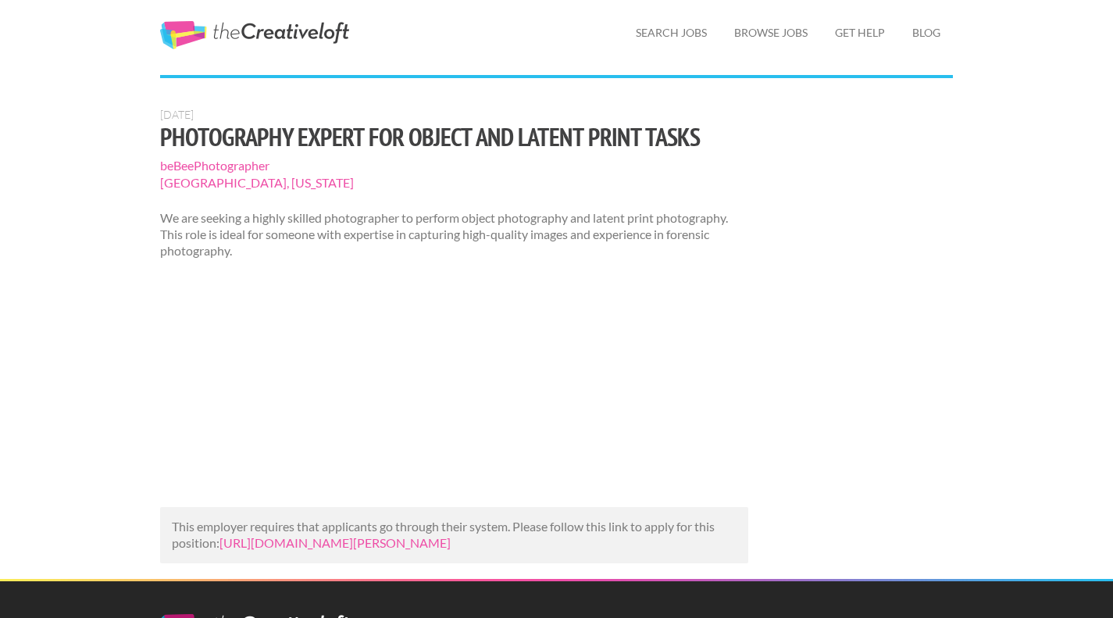
scroll to position [48, 0]
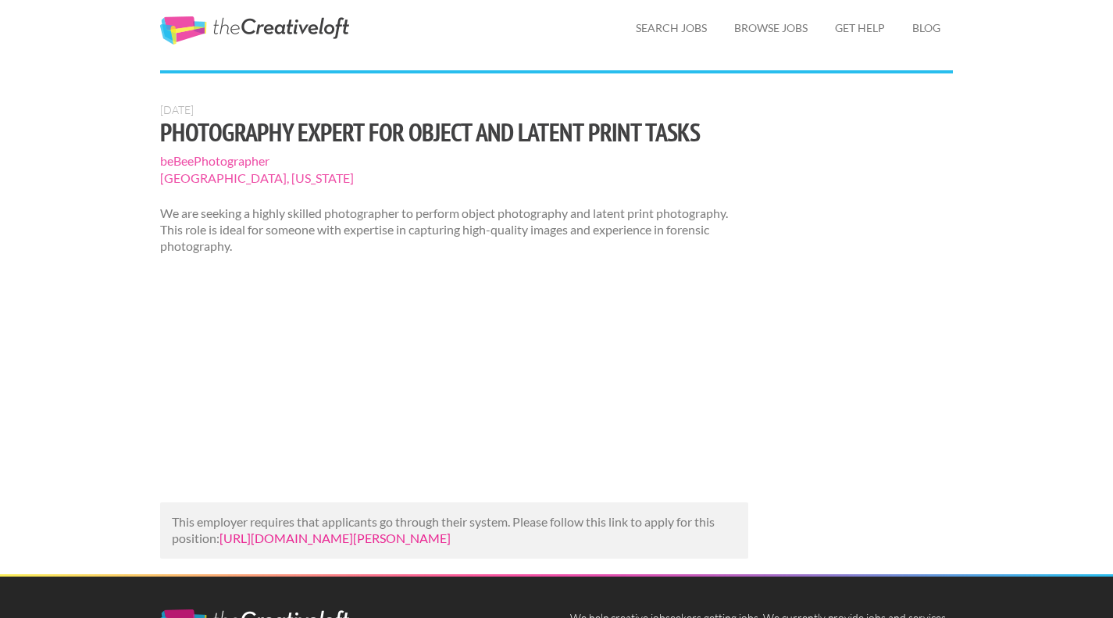
click at [301, 545] on link "https://us.bebee.com/job/d93faff013fe0b8089d6e712f9fc1731?utm_campaign=google_j…" at bounding box center [335, 538] width 231 height 15
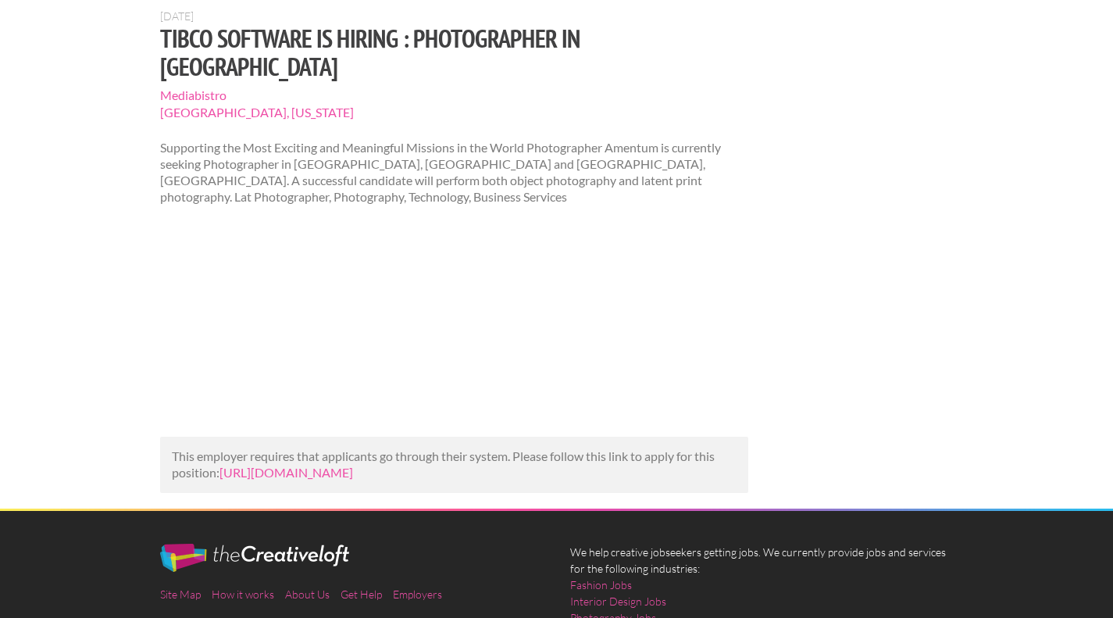
scroll to position [143, 0]
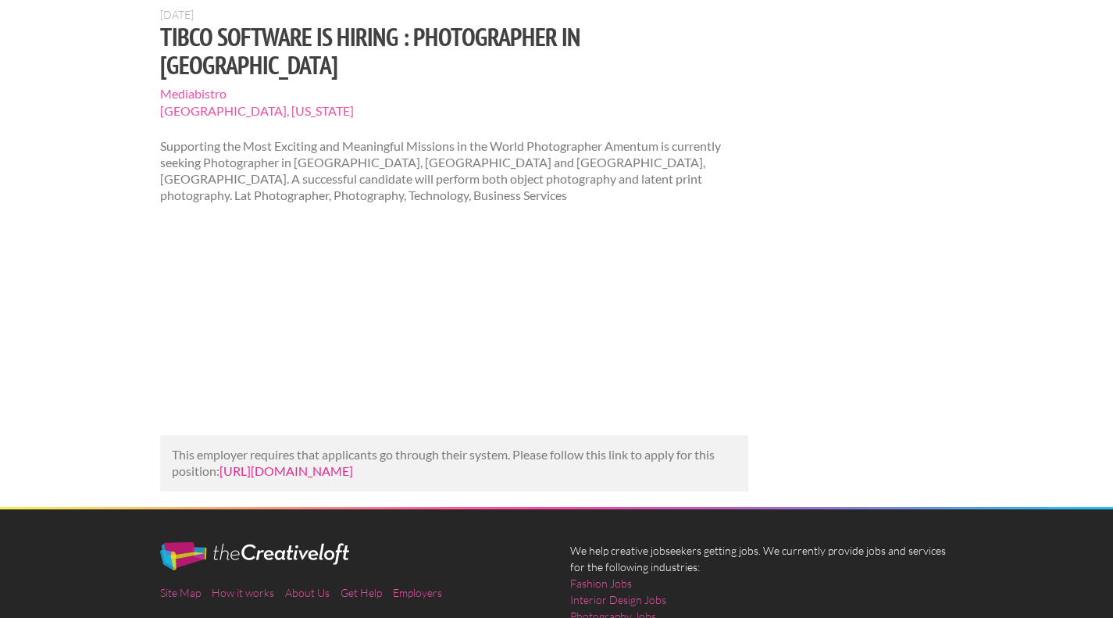
click at [304, 463] on link "https://www.talent.com/view?id=a31a5929c189&utm_campaign=google_jobs_apply&utm_…" at bounding box center [287, 470] width 134 height 15
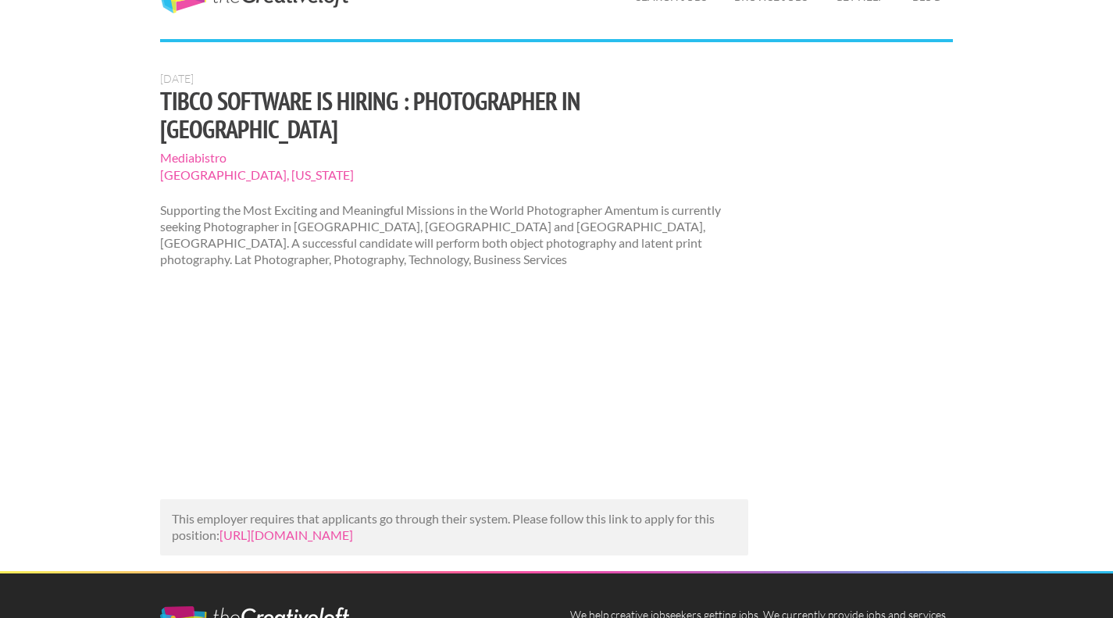
scroll to position [80, 0]
click at [269, 527] on link "[URL][DOMAIN_NAME]" at bounding box center [287, 534] width 134 height 15
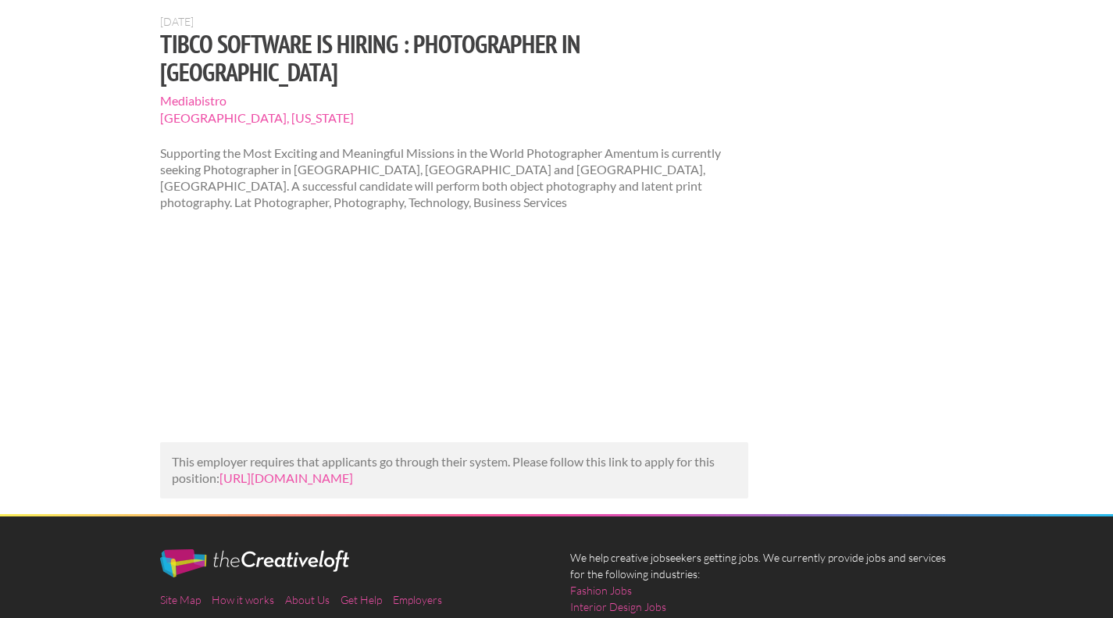
scroll to position [138, 0]
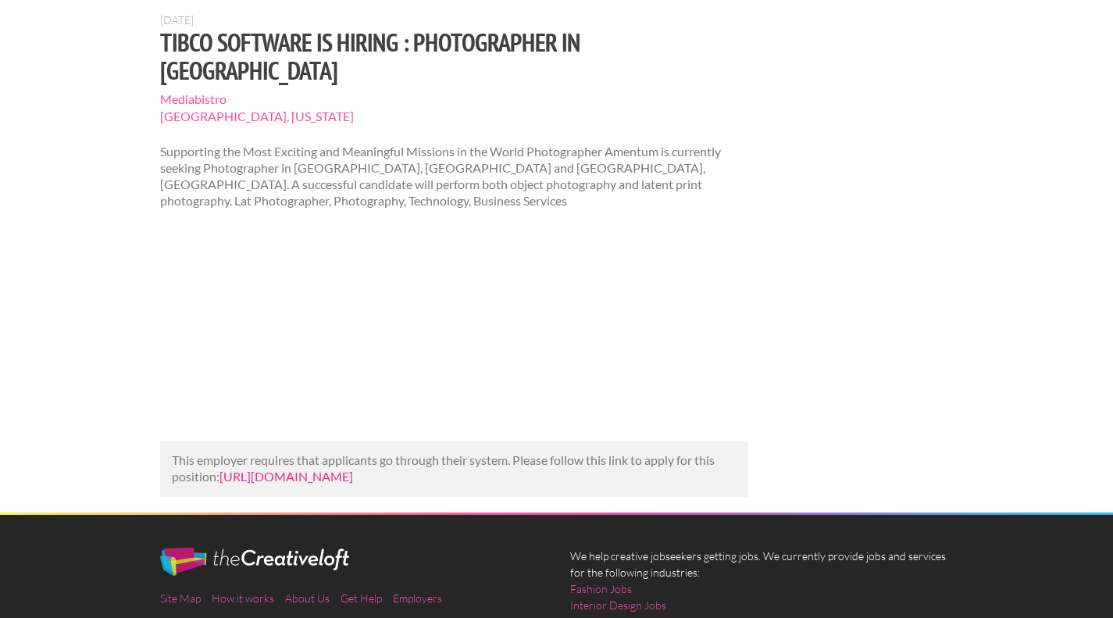
click at [296, 469] on link "[URL][DOMAIN_NAME]" at bounding box center [287, 476] width 134 height 15
